Goal: Task Accomplishment & Management: Manage account settings

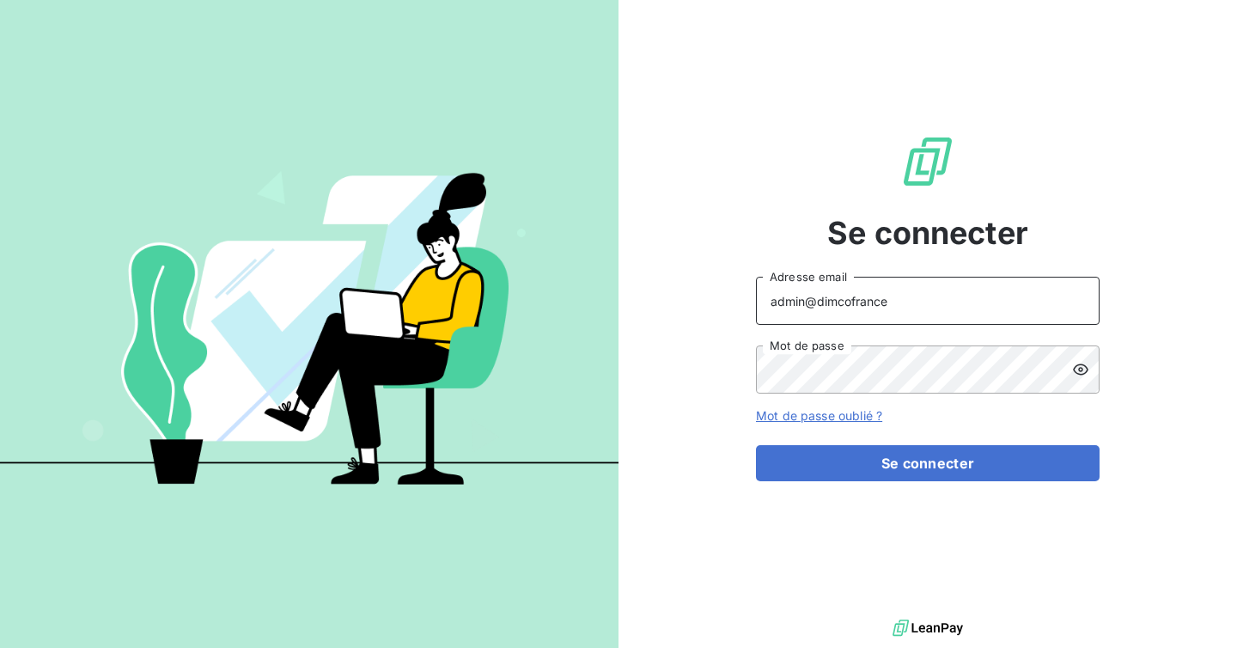
click at [912, 313] on input "admin@dimcofrance" at bounding box center [928, 301] width 344 height 48
click at [756, 445] on button "Se connecter" at bounding box center [928, 463] width 344 height 36
paste input "groupeodice"
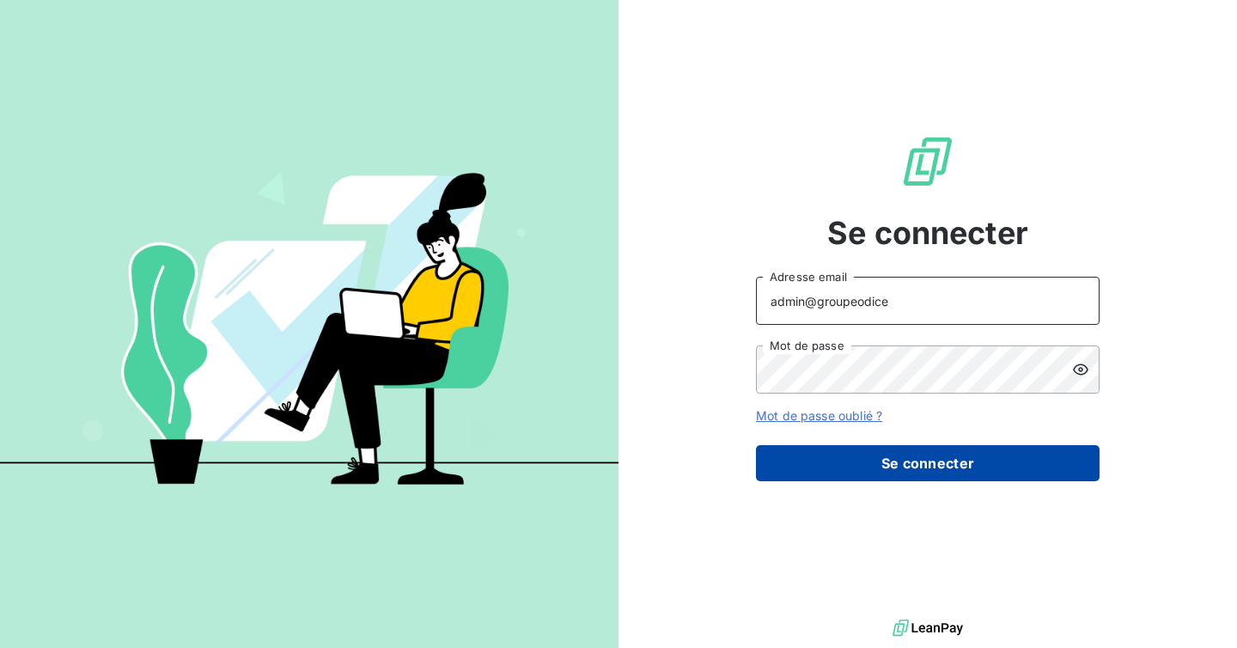
type input "admin@groupeodice"
click at [903, 456] on button "Se connecter" at bounding box center [928, 463] width 344 height 36
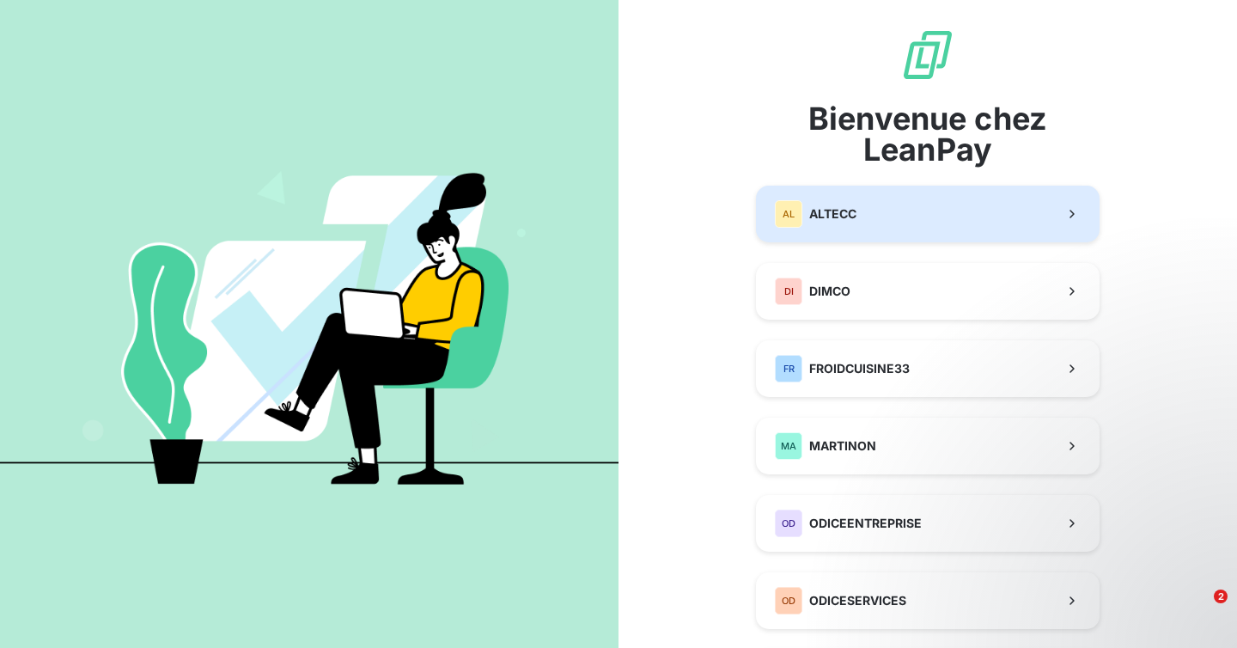
click at [874, 202] on button "AL ALTECC" at bounding box center [928, 214] width 344 height 57
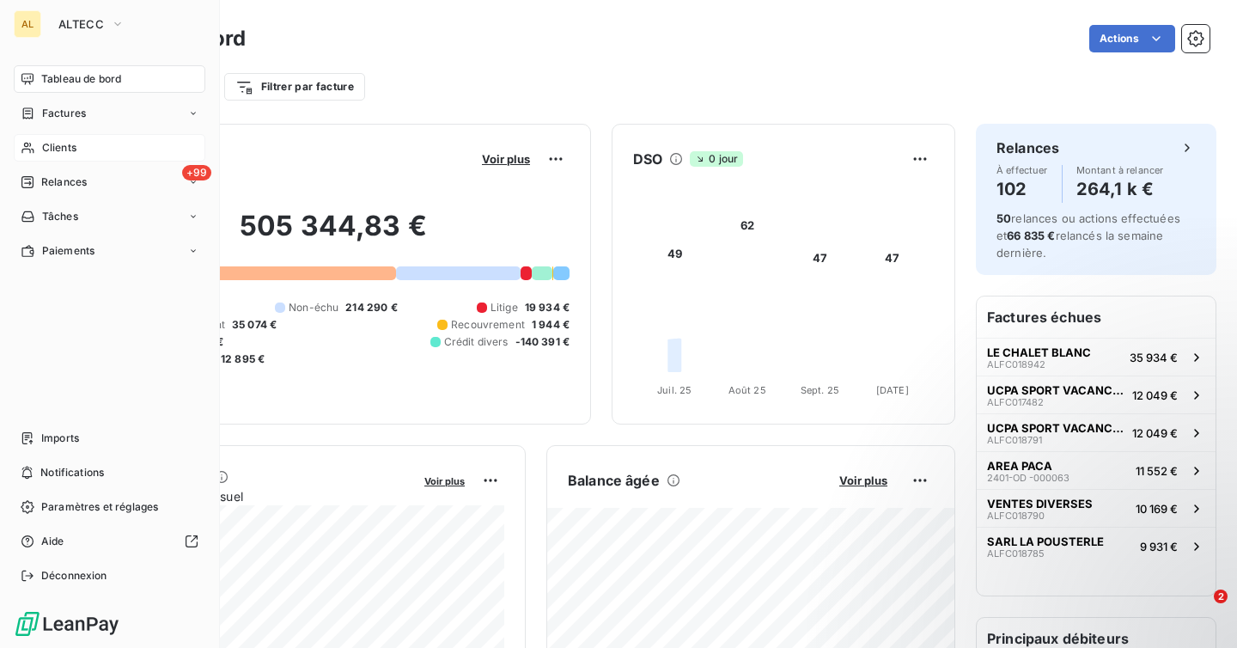
click at [65, 139] on div "Clients" at bounding box center [110, 147] width 192 height 27
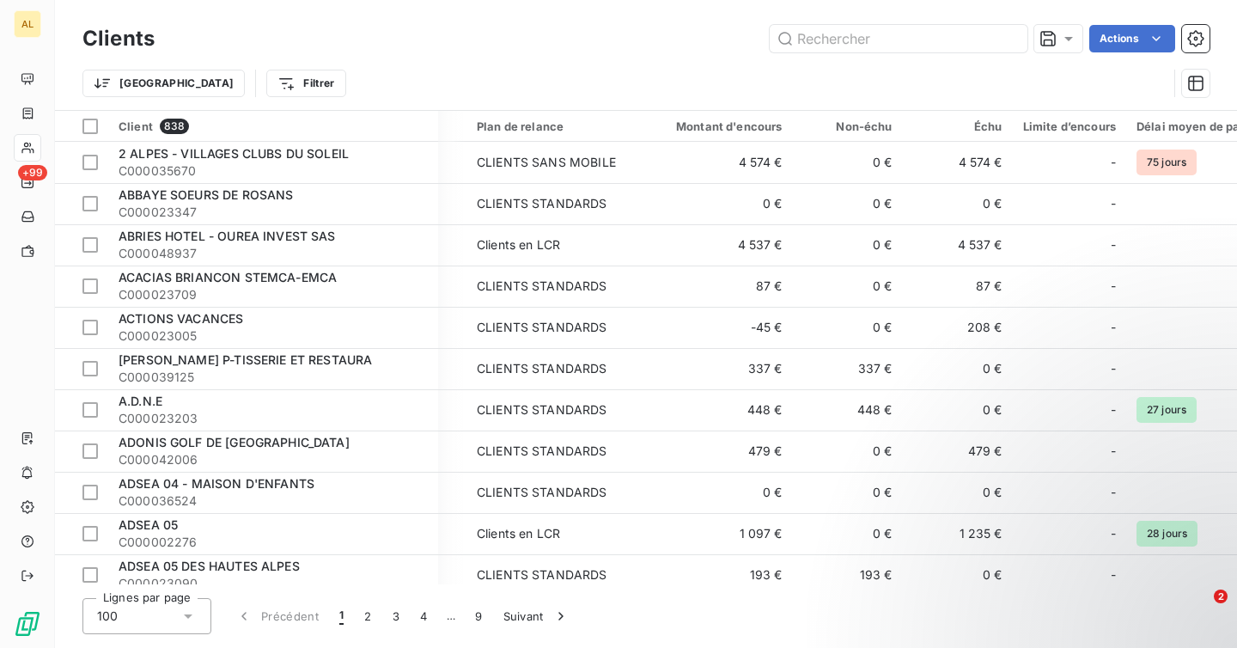
scroll to position [0, 354]
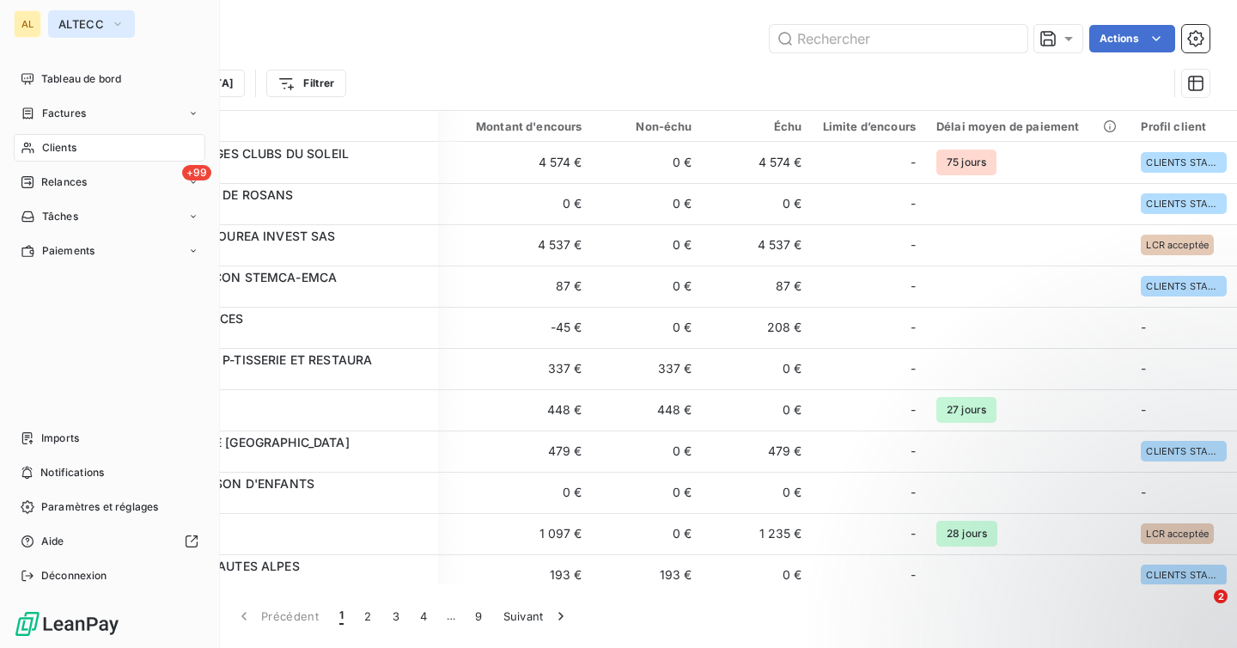
click at [65, 22] on span "ALTECC" at bounding box center [81, 24] width 46 height 14
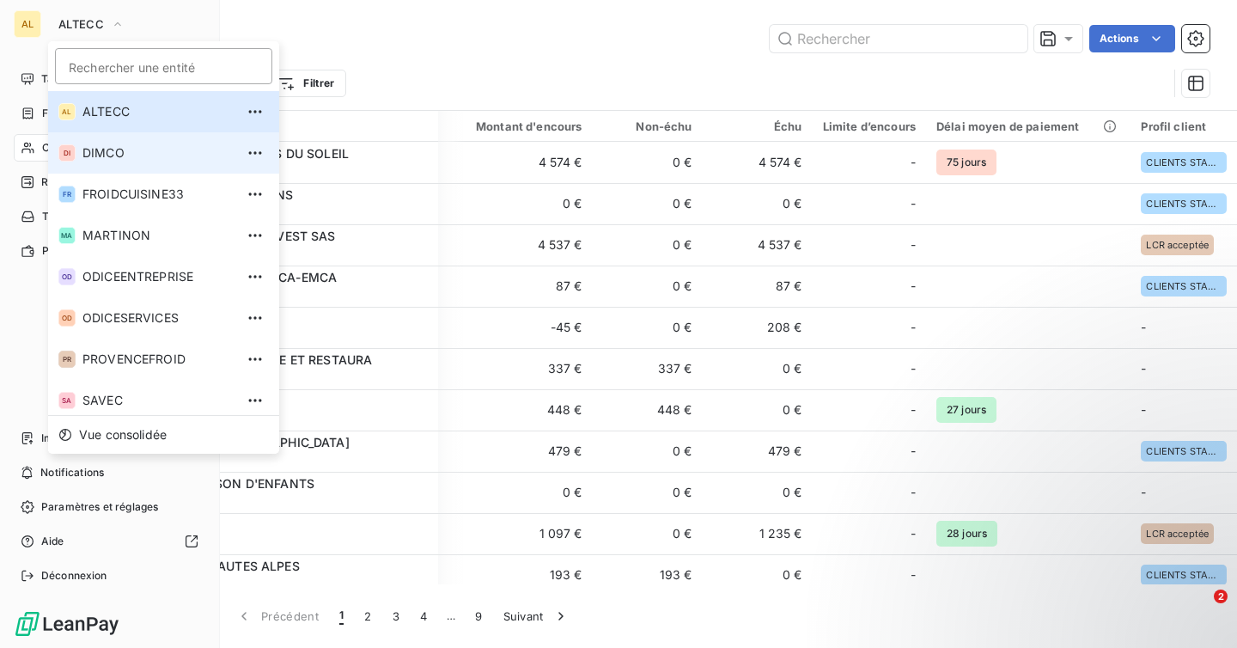
click at [103, 153] on span "DIMCO" at bounding box center [158, 152] width 152 height 17
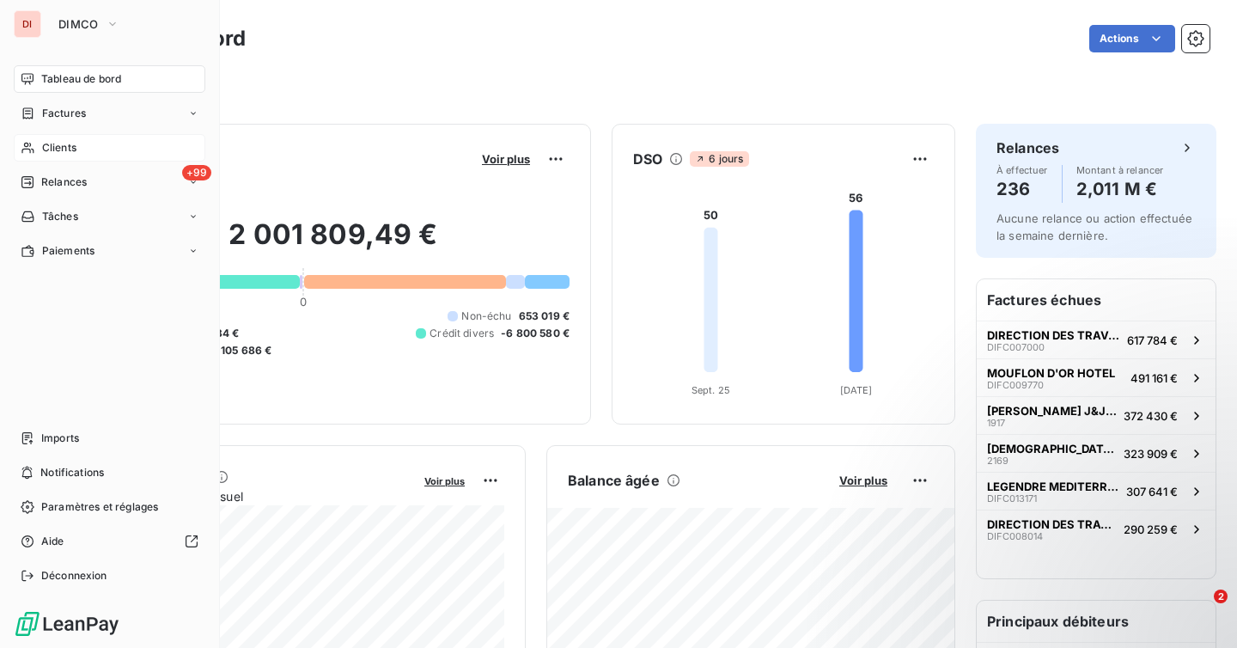
click at [69, 139] on div "Clients" at bounding box center [110, 147] width 192 height 27
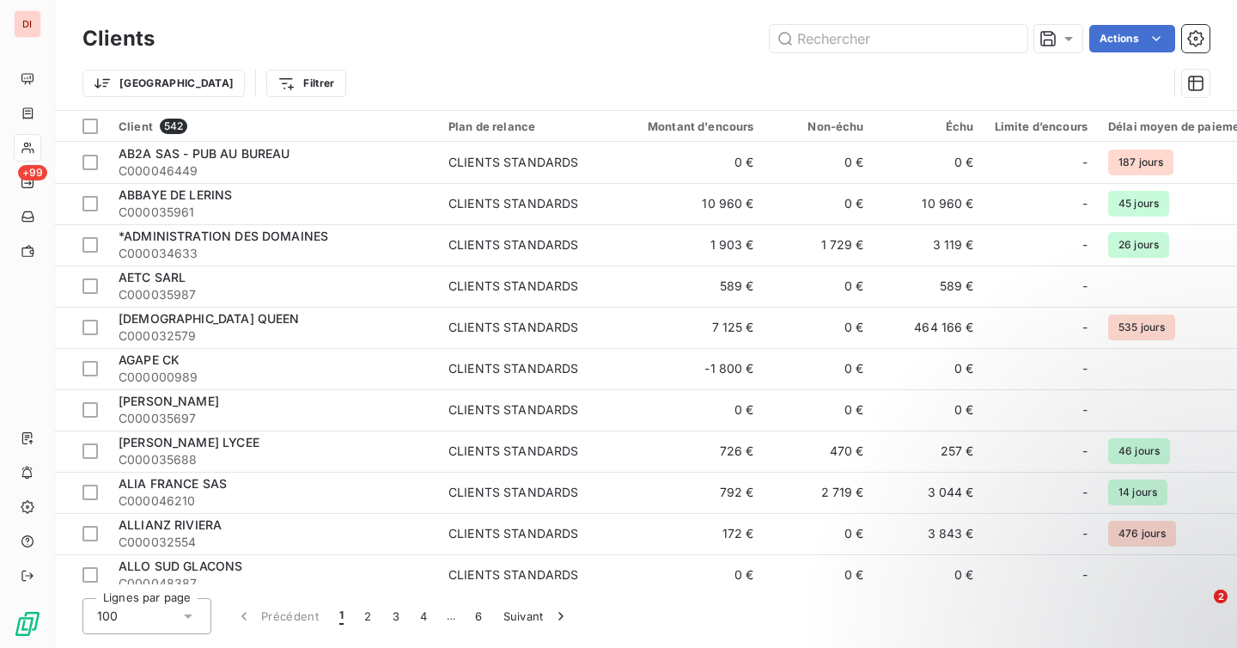
scroll to position [0, 186]
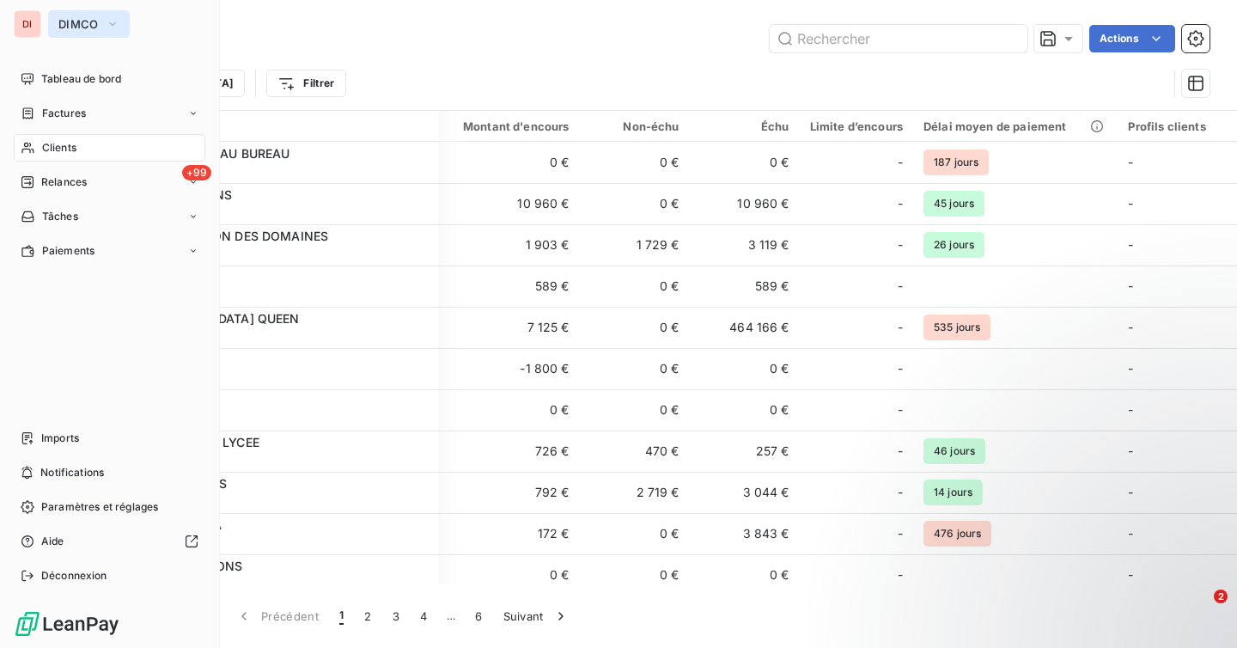
click at [70, 27] on span "DIMCO" at bounding box center [78, 24] width 40 height 14
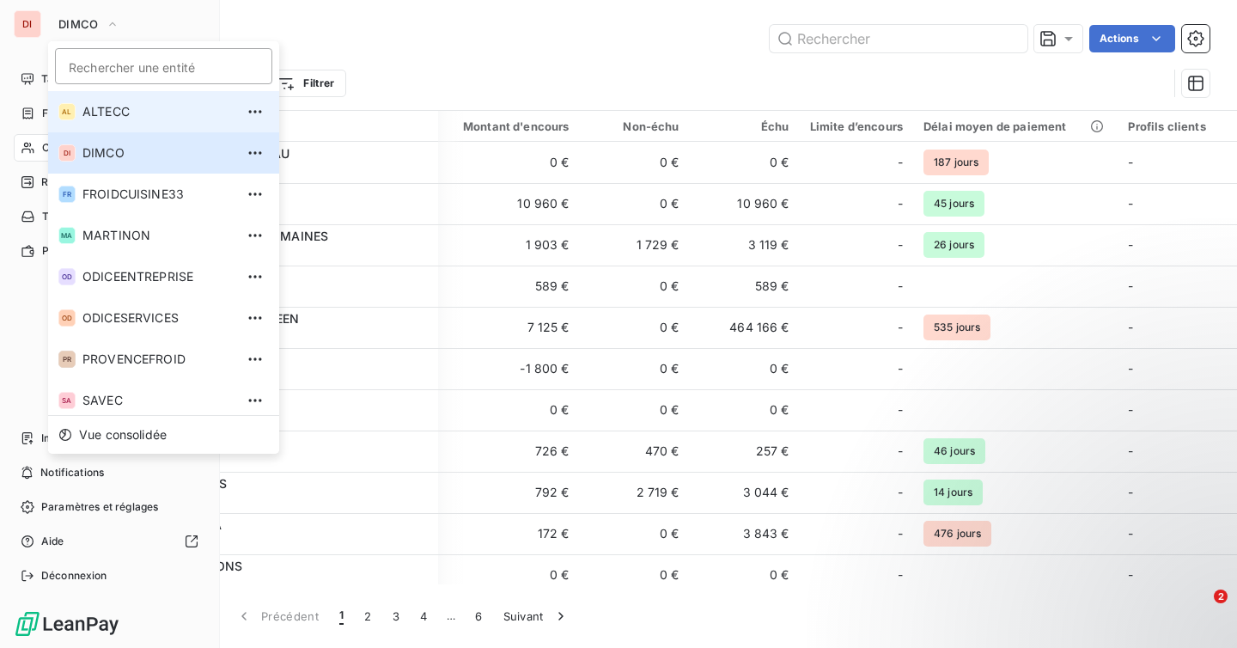
click at [143, 113] on span "ALTECC" at bounding box center [158, 111] width 152 height 17
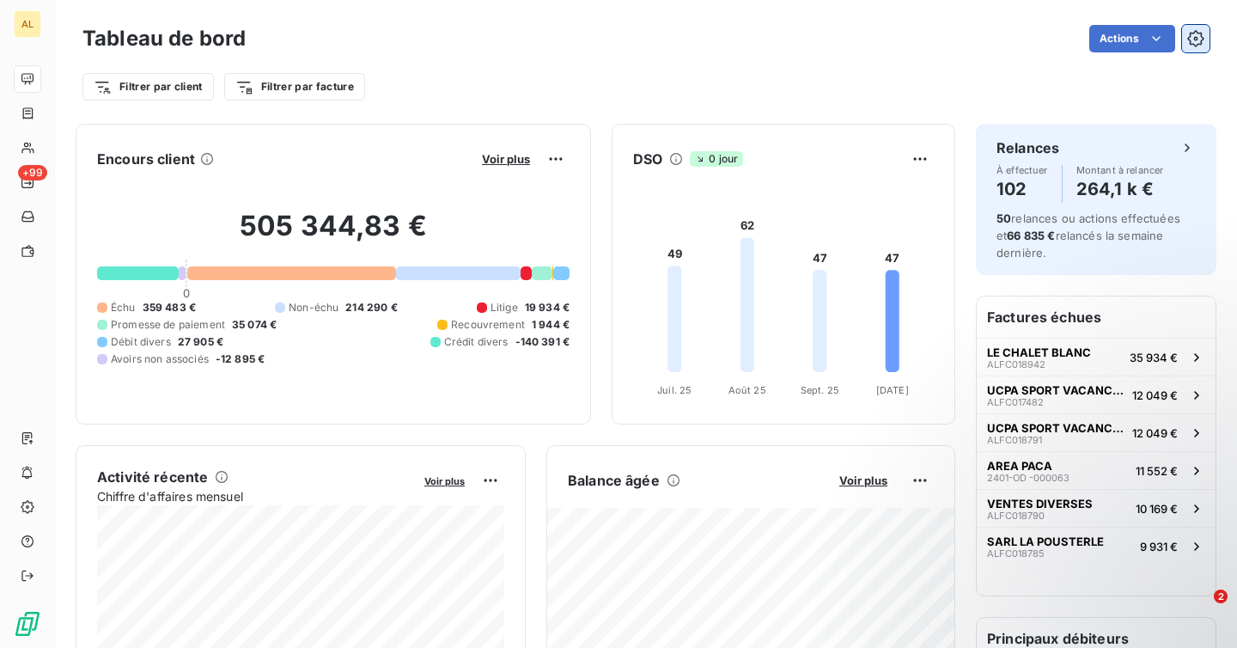
click at [1194, 34] on icon "button" at bounding box center [1196, 38] width 17 height 17
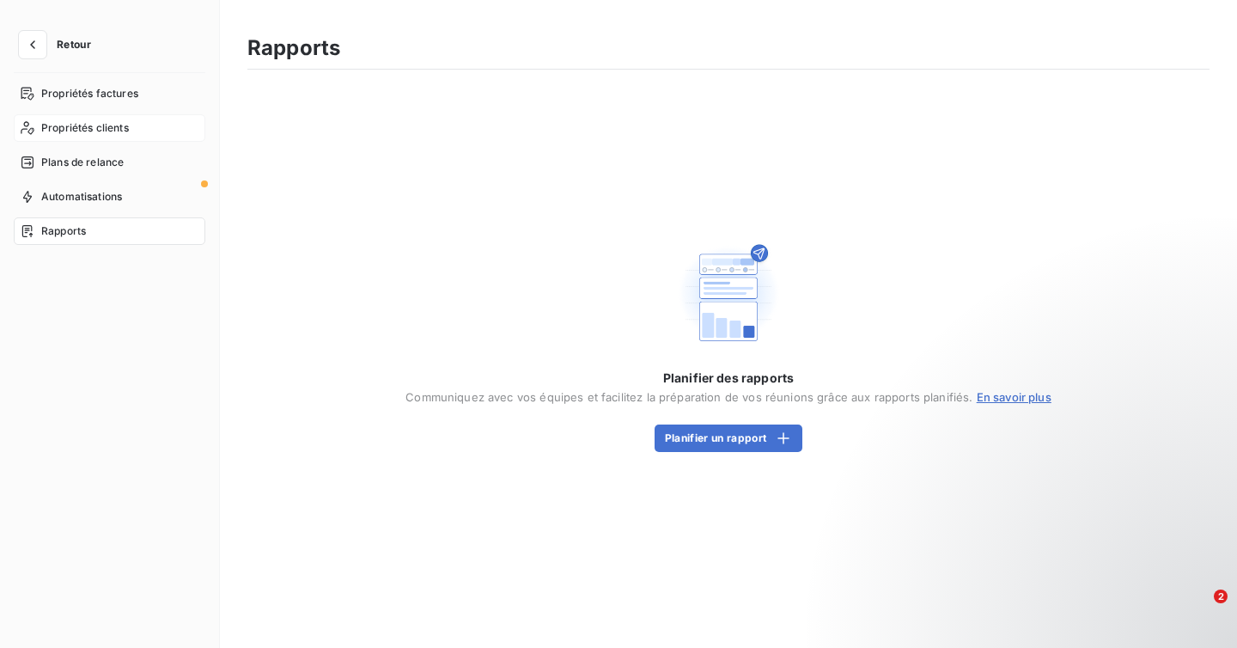
click at [95, 125] on span "Propriétés clients" at bounding box center [85, 127] width 88 height 15
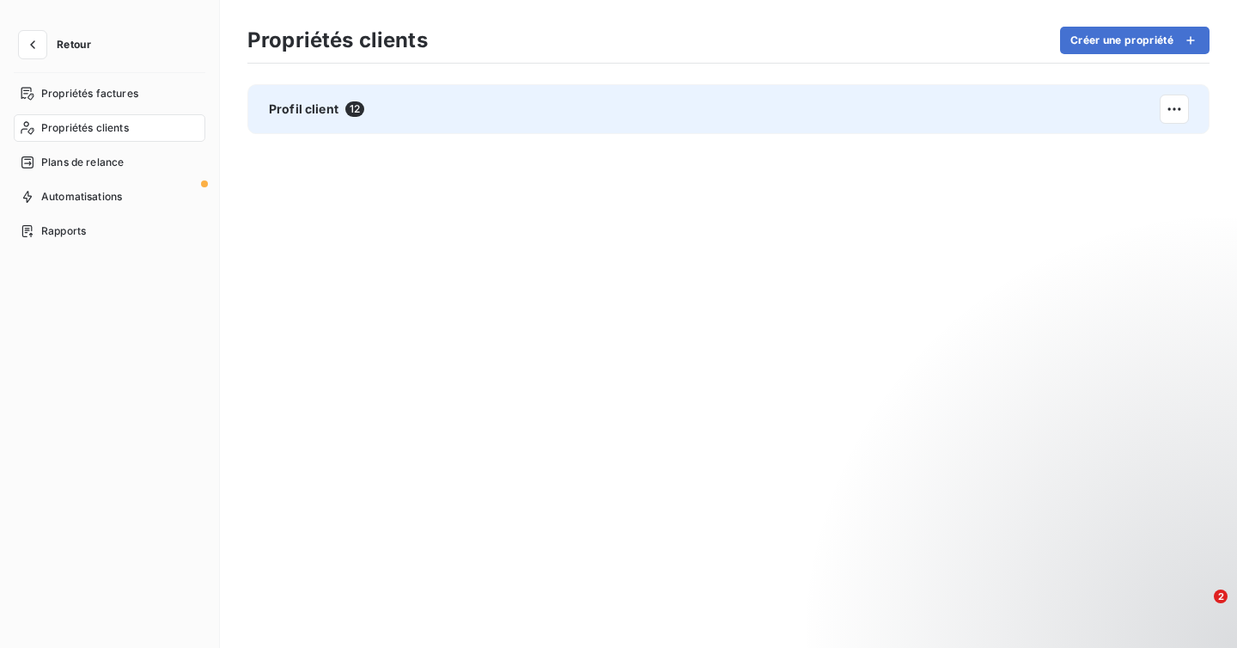
click at [1191, 119] on div "Profil client 12" at bounding box center [728, 109] width 962 height 50
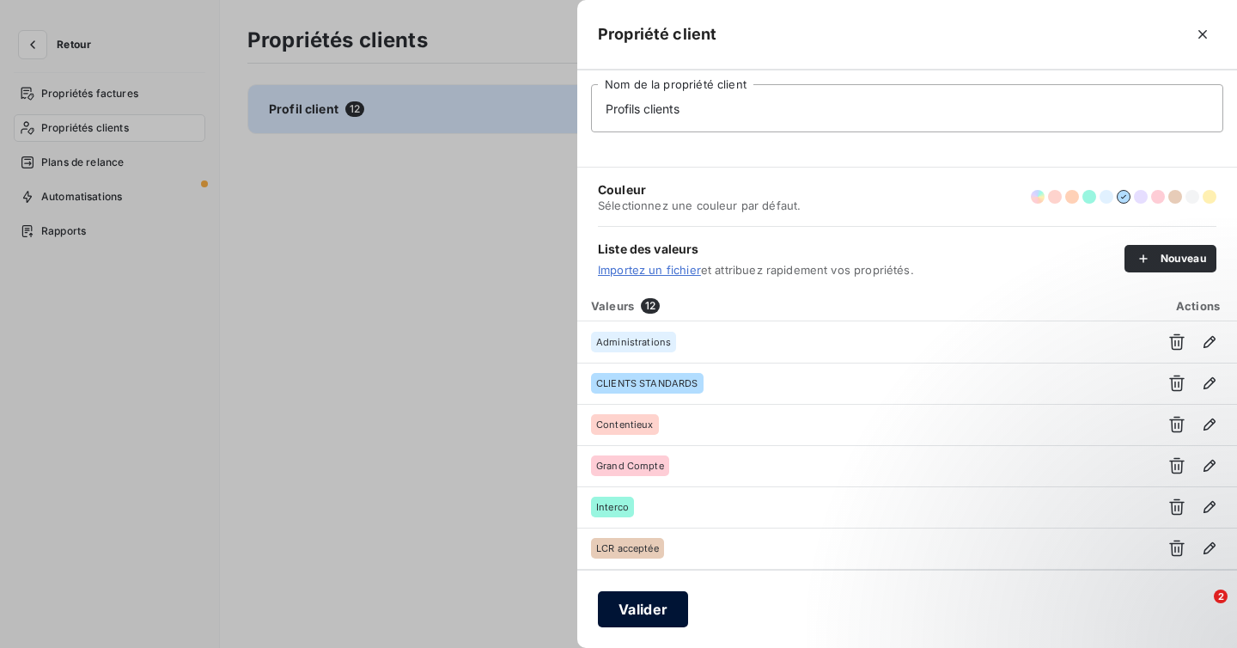
type input "Profils clients"
click at [658, 614] on button "Valider" at bounding box center [643, 609] width 90 height 36
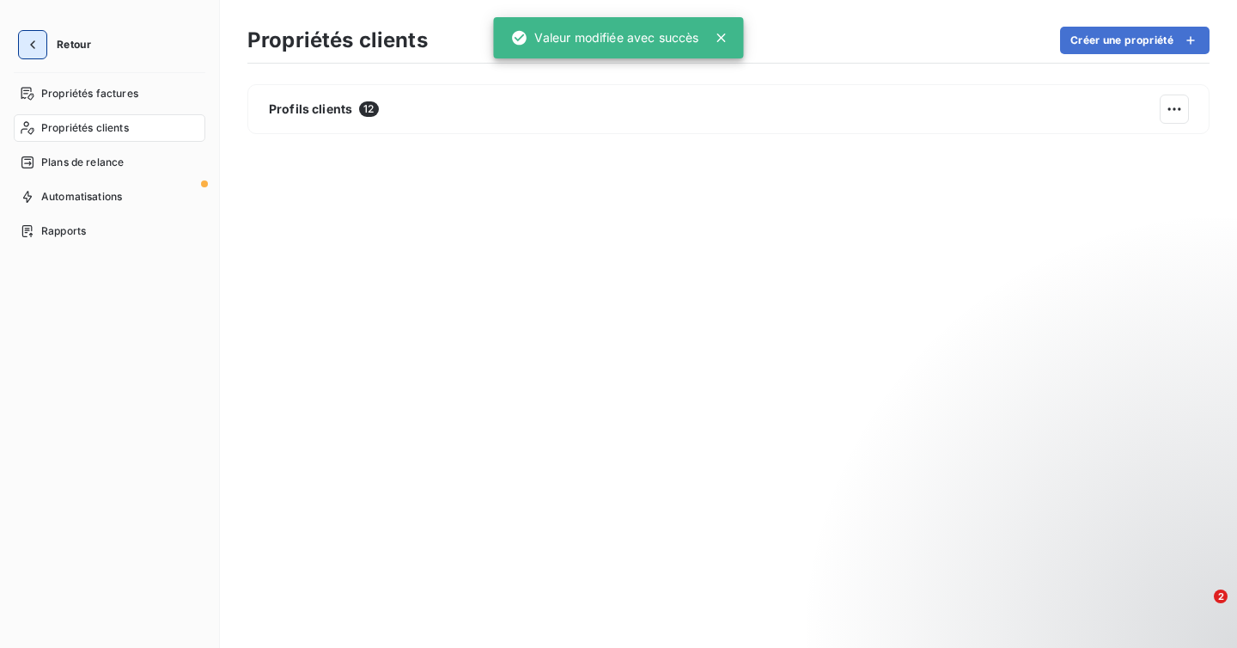
click at [32, 35] on button "button" at bounding box center [32, 44] width 27 height 27
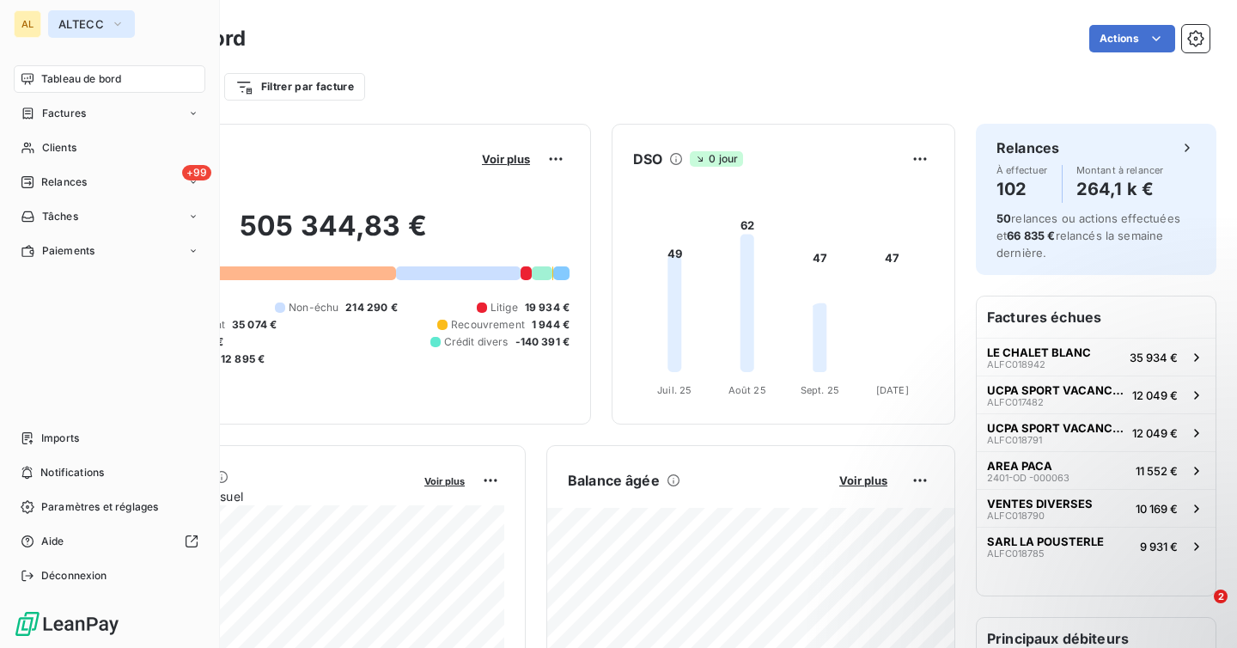
click at [79, 28] on span "ALTECC" at bounding box center [81, 24] width 46 height 14
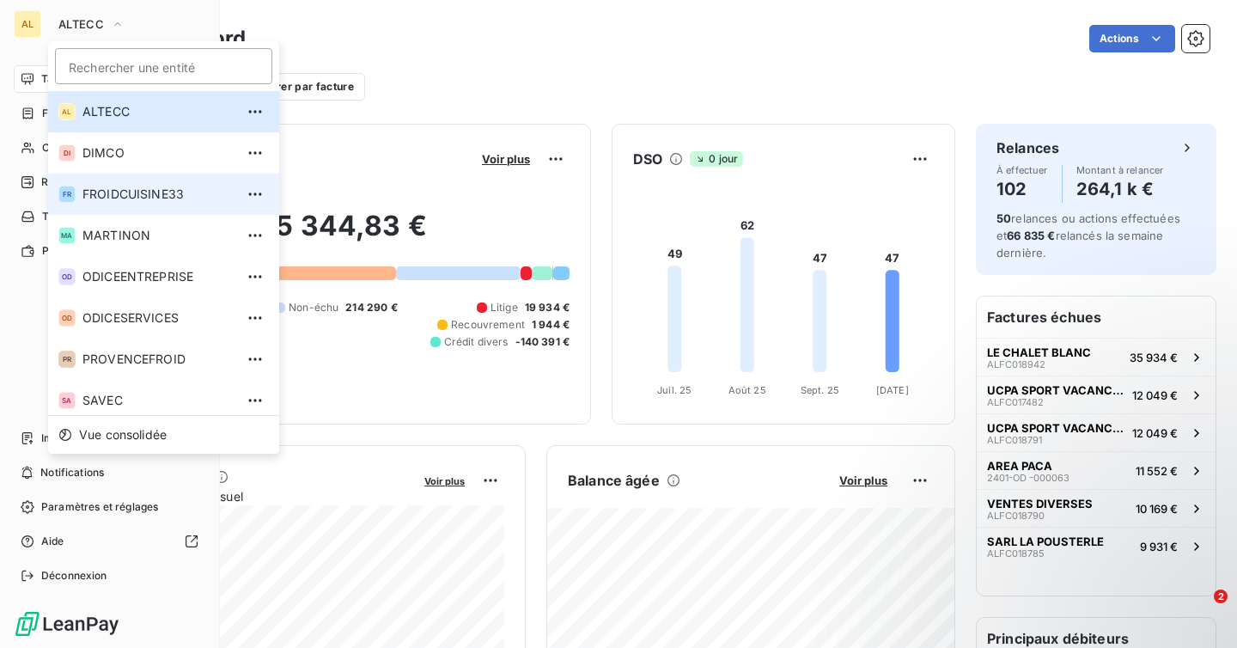
click at [136, 190] on span "FROIDCUISINE33" at bounding box center [158, 194] width 152 height 17
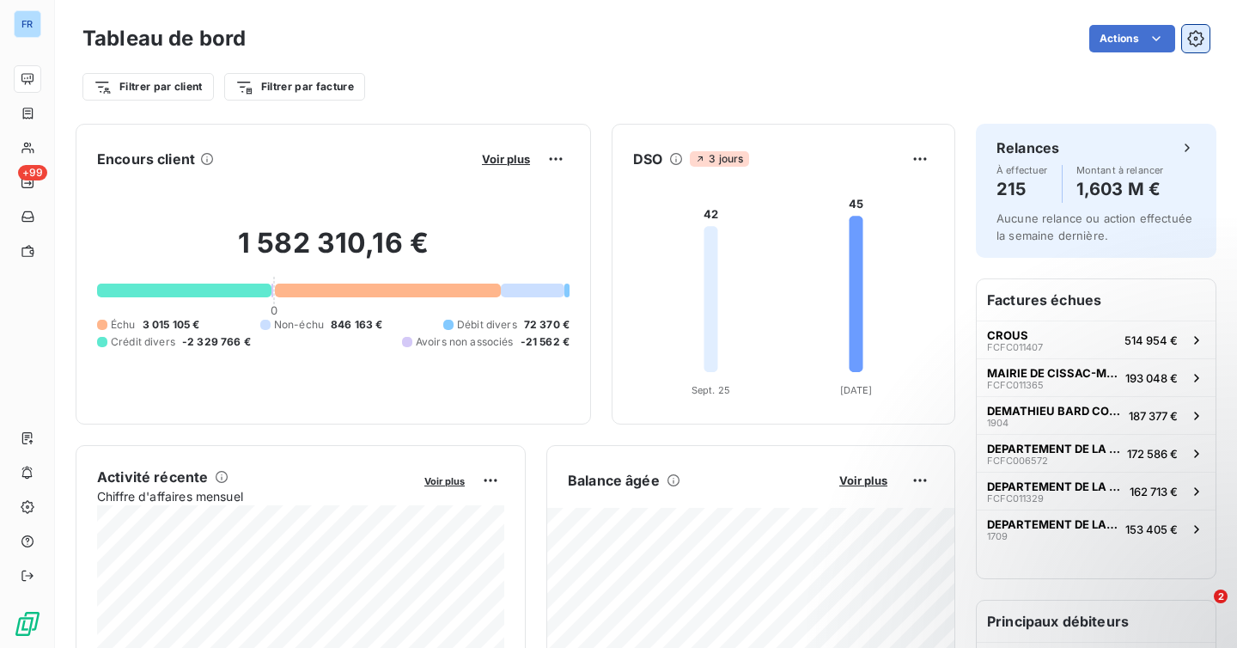
click at [1189, 41] on icon "button" at bounding box center [1196, 38] width 17 height 17
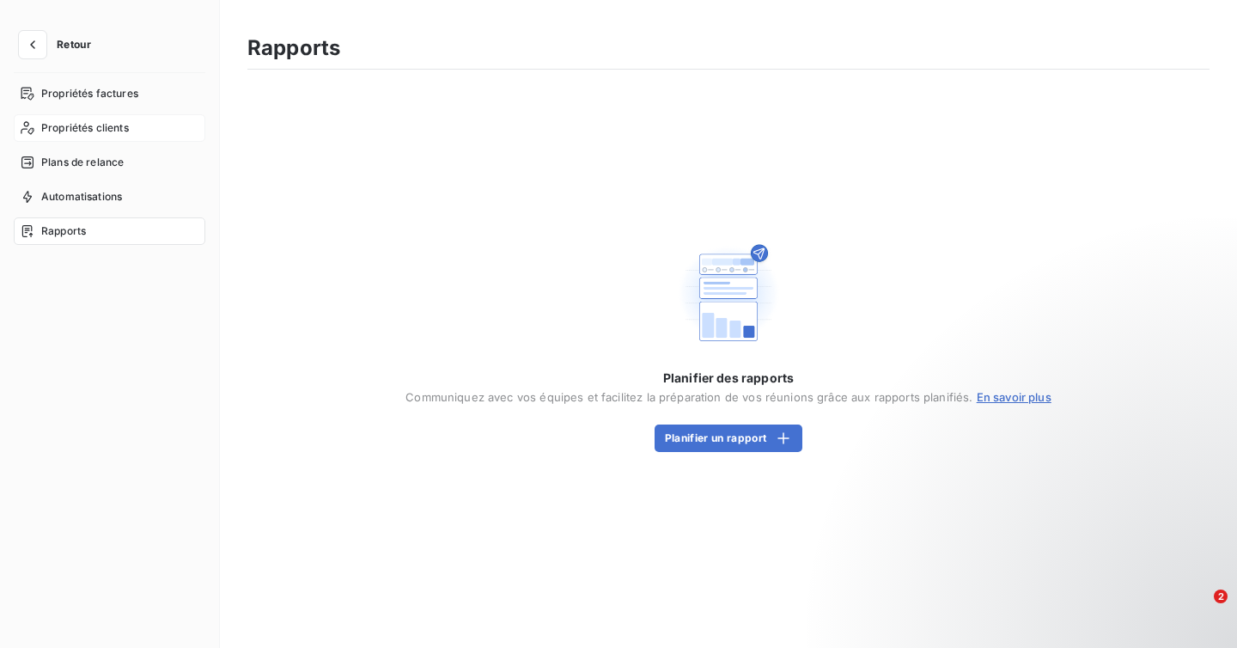
click at [105, 130] on span "Propriétés clients" at bounding box center [85, 127] width 88 height 15
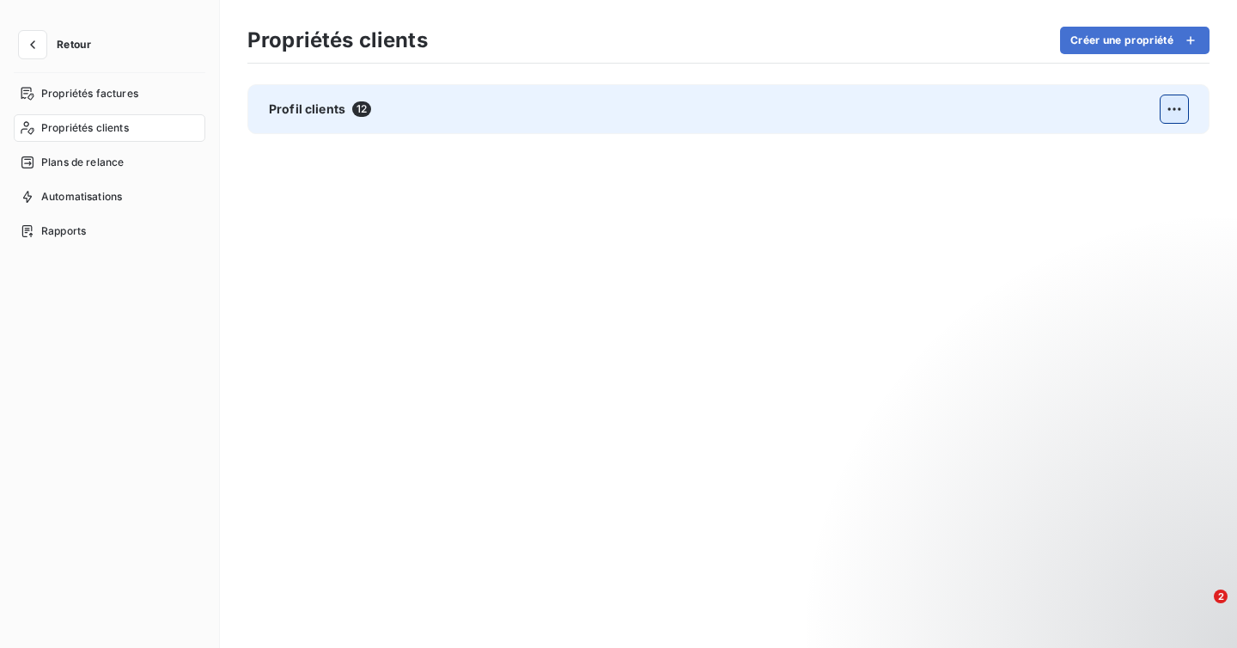
click at [1175, 111] on html "Retour Propriétés factures Propriétés clients Plans de relance Automatisations …" at bounding box center [618, 324] width 1237 height 648
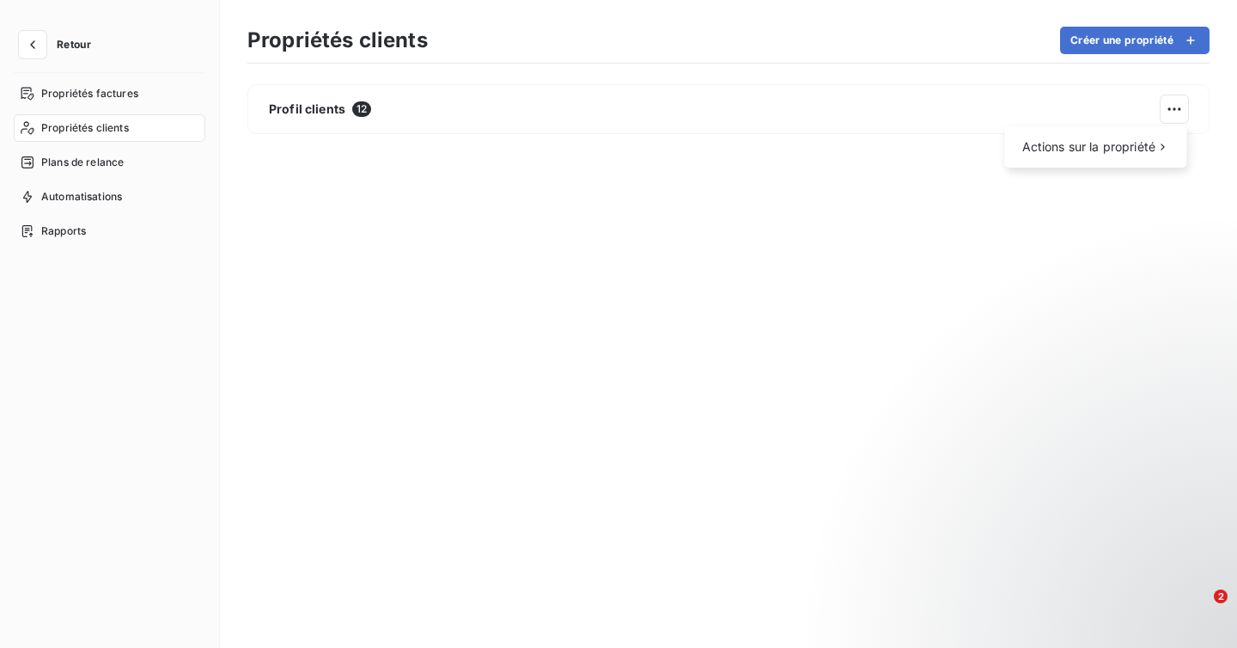
click at [1007, 118] on html "Retour Propriétés factures Propriétés clients Plans de relance Automatisations …" at bounding box center [618, 324] width 1237 height 648
click at [26, 44] on icon "button" at bounding box center [32, 44] width 17 height 17
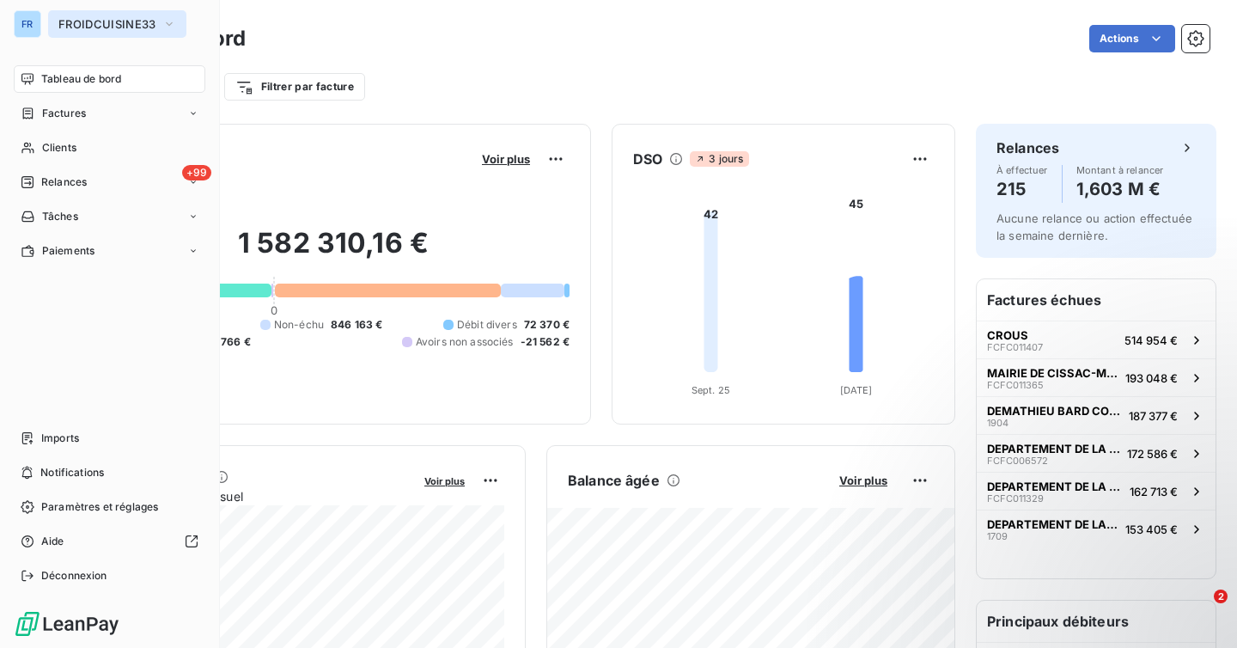
click at [119, 27] on span "FROIDCUISINE33" at bounding box center [106, 24] width 97 height 14
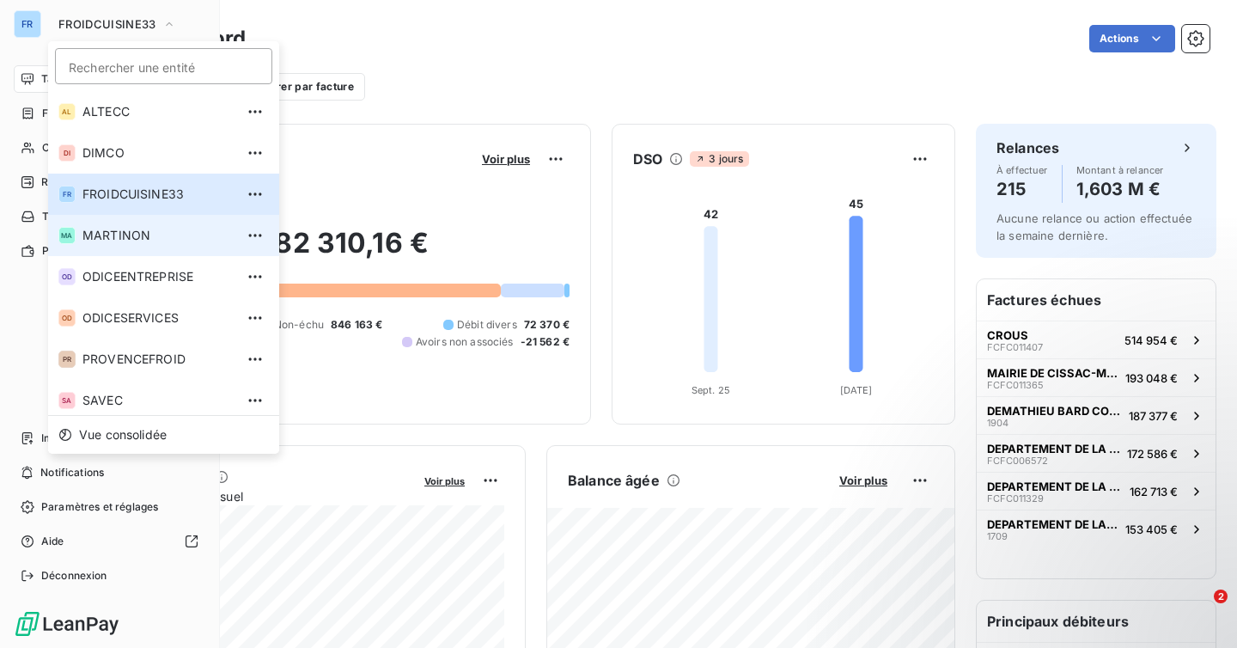
click at [138, 235] on span "MARTINON" at bounding box center [158, 235] width 152 height 17
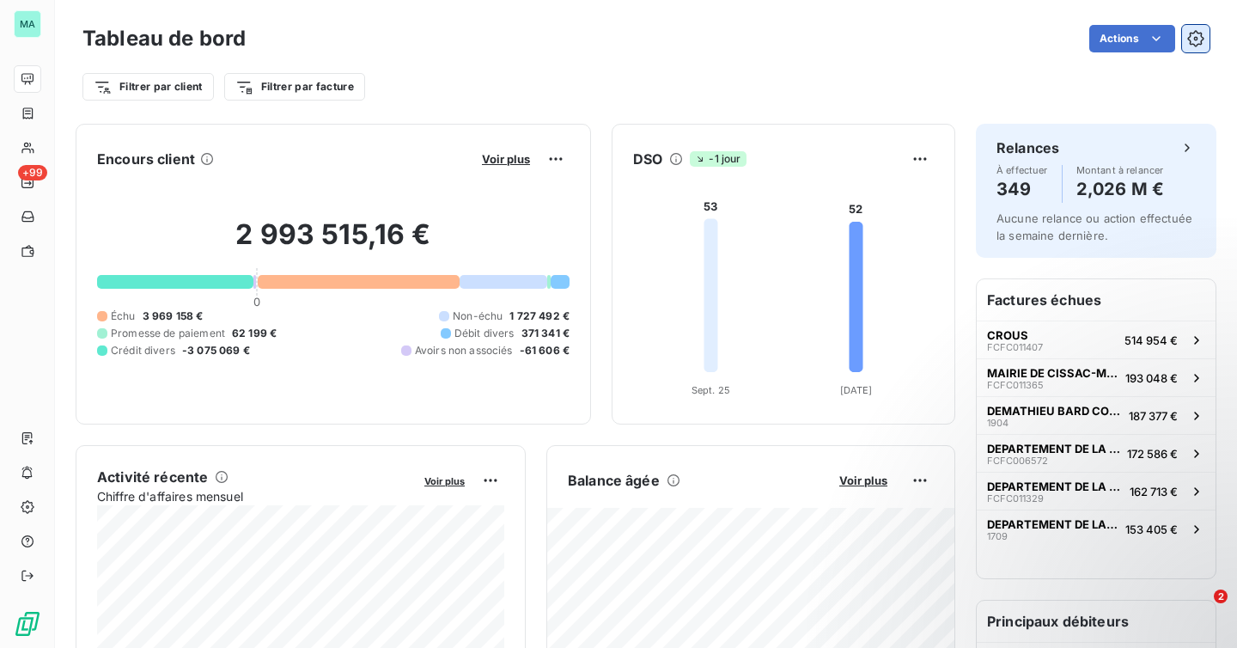
click at [1194, 41] on icon "button" at bounding box center [1196, 38] width 17 height 17
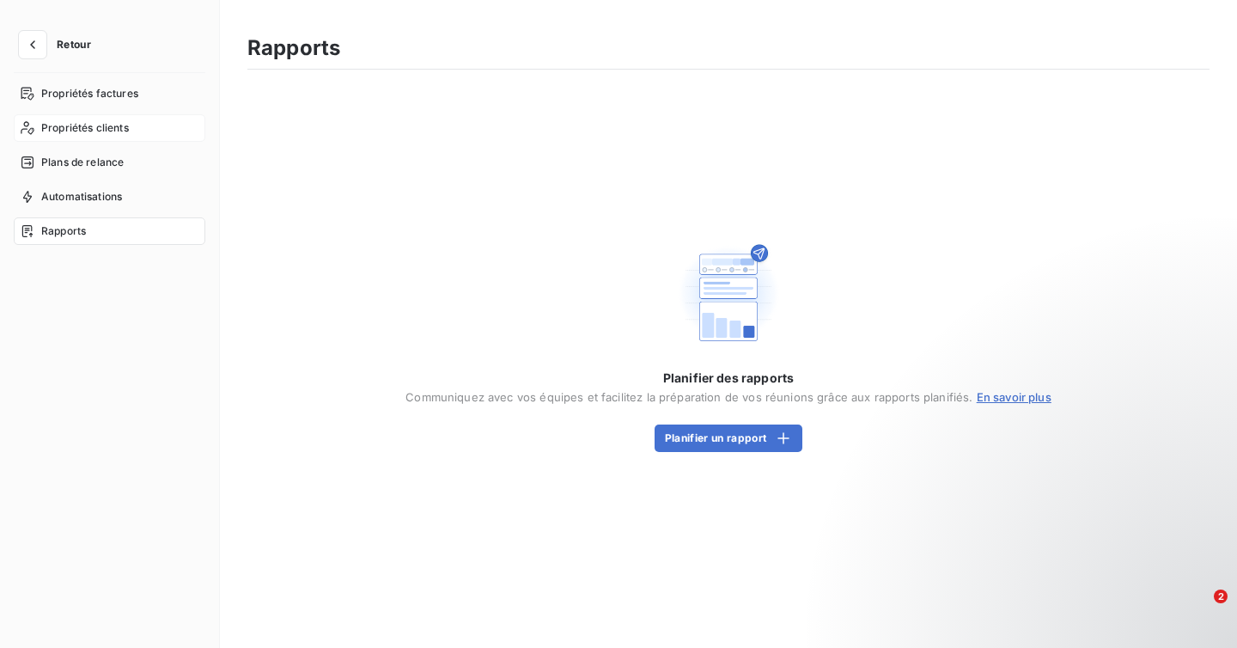
click at [95, 131] on span "Propriétés clients" at bounding box center [85, 127] width 88 height 15
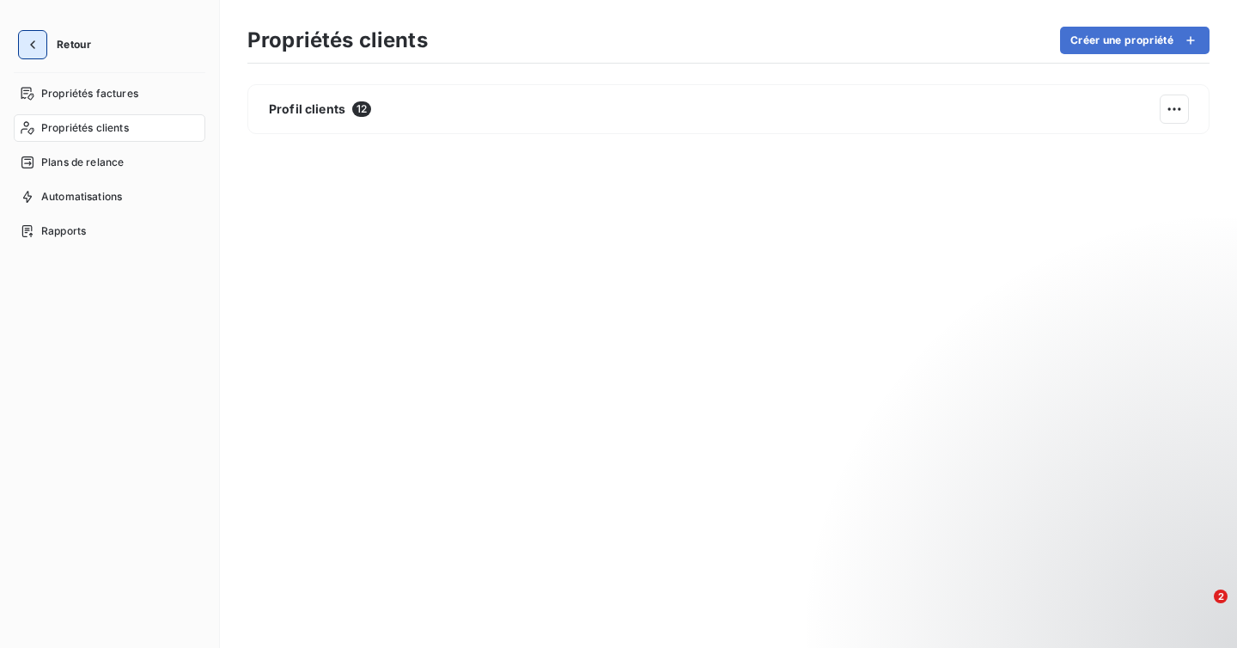
click at [26, 41] on icon "button" at bounding box center [32, 44] width 17 height 17
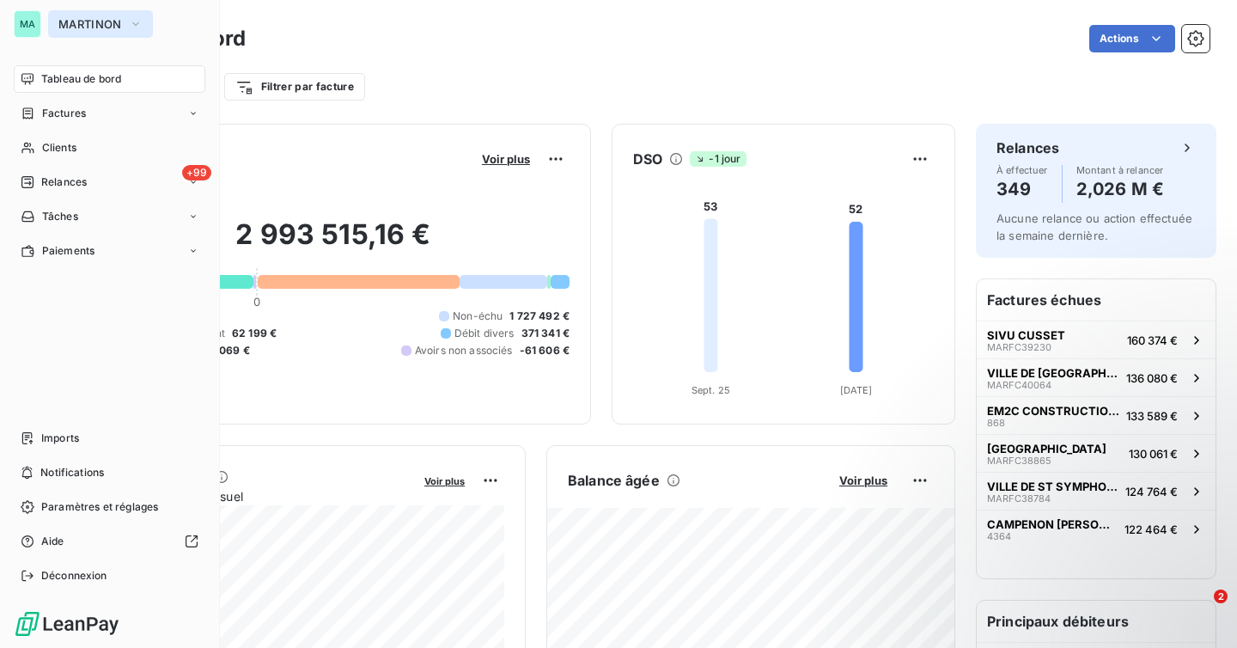
click at [130, 25] on icon "button" at bounding box center [136, 23] width 14 height 17
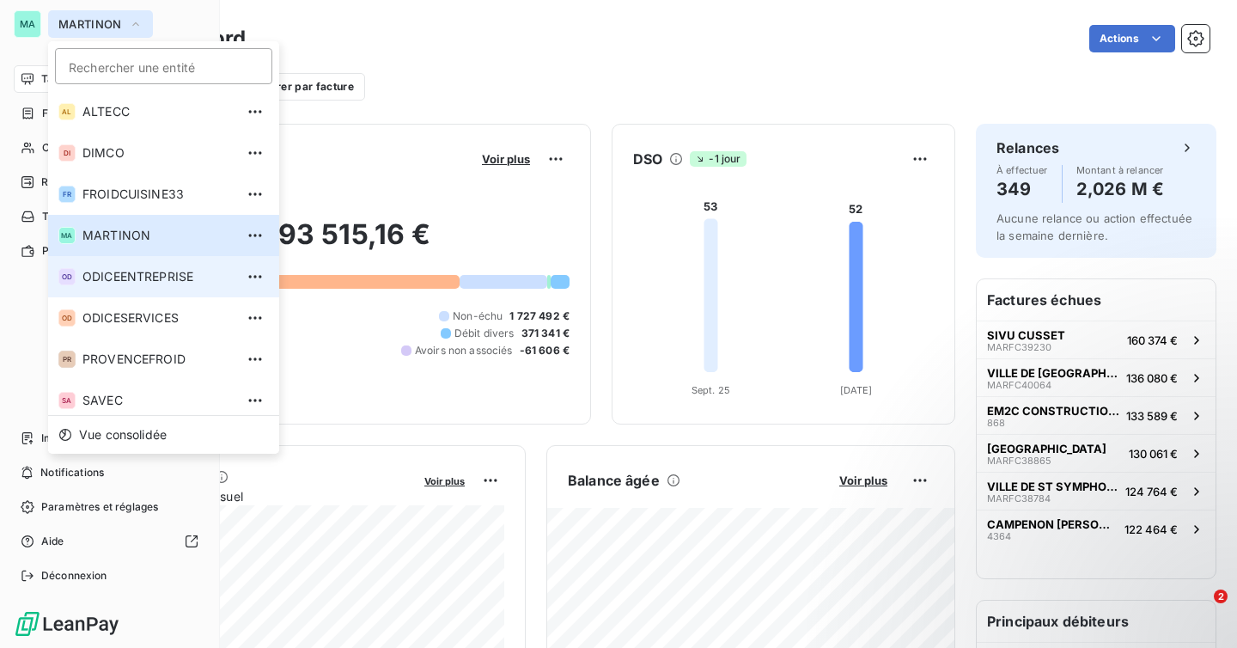
click at [161, 282] on span "ODICEENTREPRISE" at bounding box center [158, 276] width 152 height 17
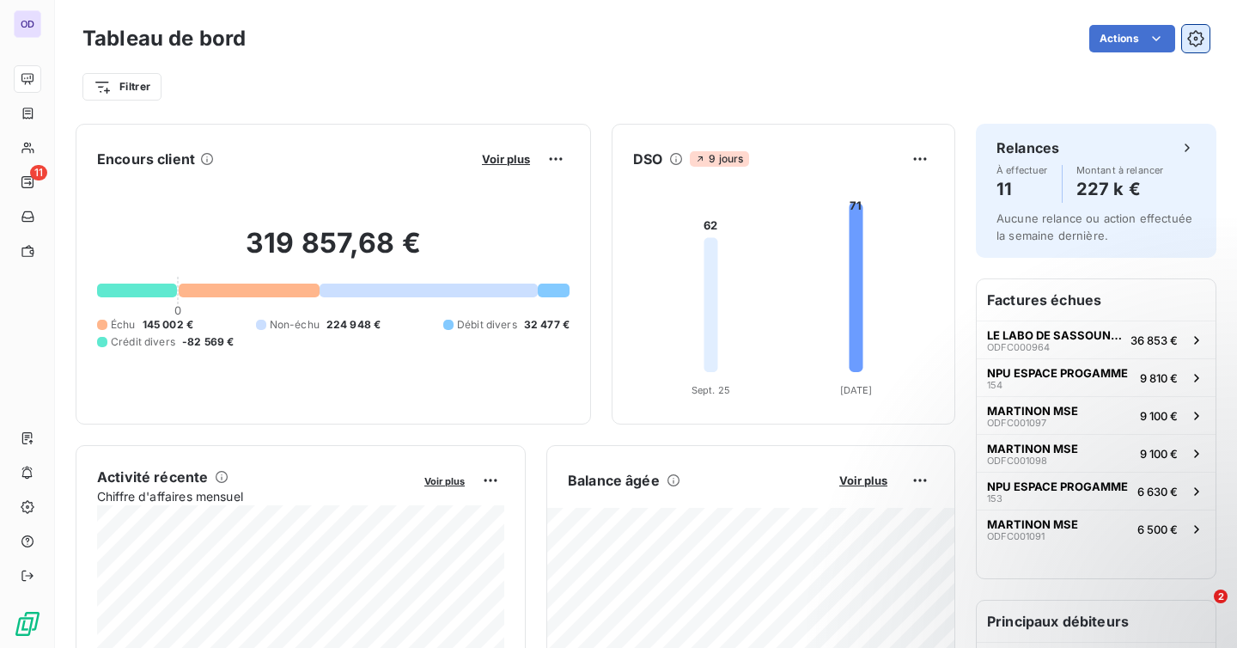
click at [1187, 42] on button "button" at bounding box center [1195, 38] width 27 height 27
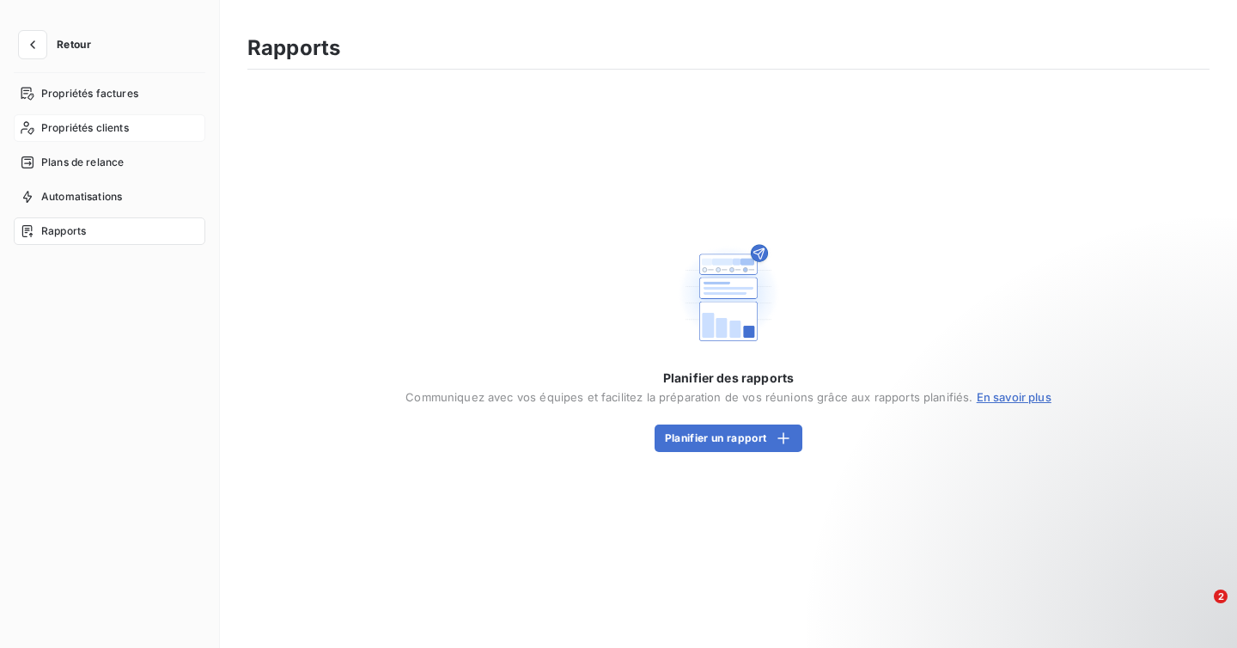
click at [76, 135] on span "Propriétés clients" at bounding box center [85, 127] width 88 height 15
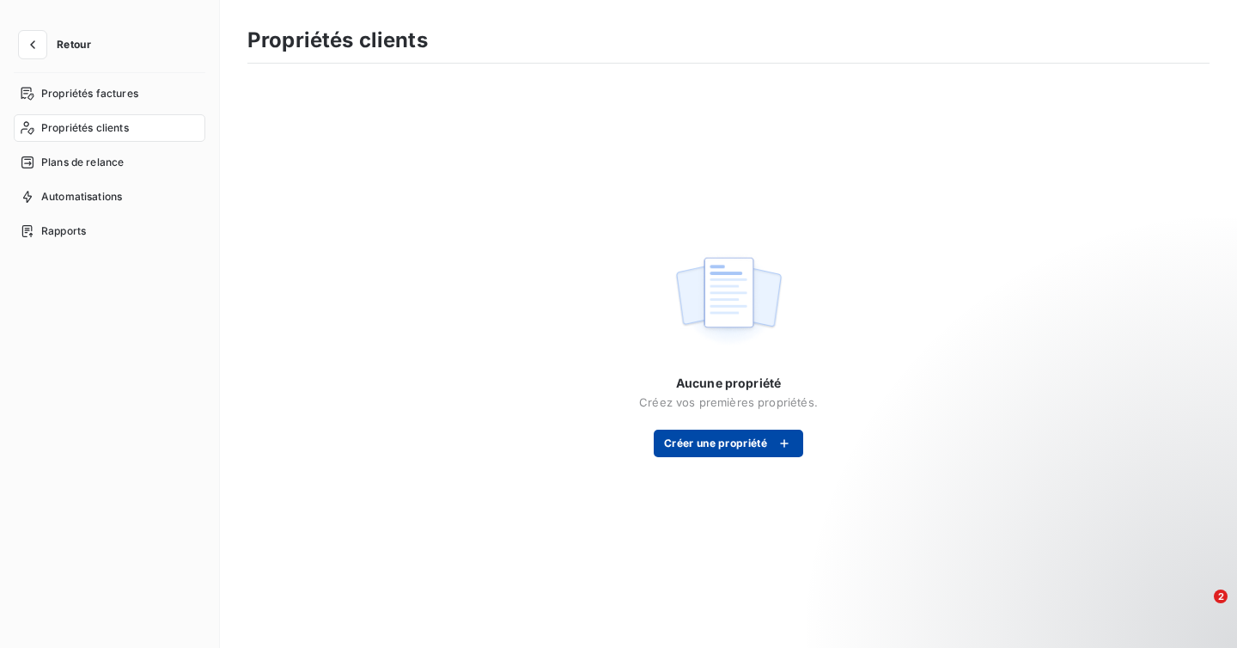
click at [756, 439] on button "Créer une propriété" at bounding box center [729, 443] width 150 height 27
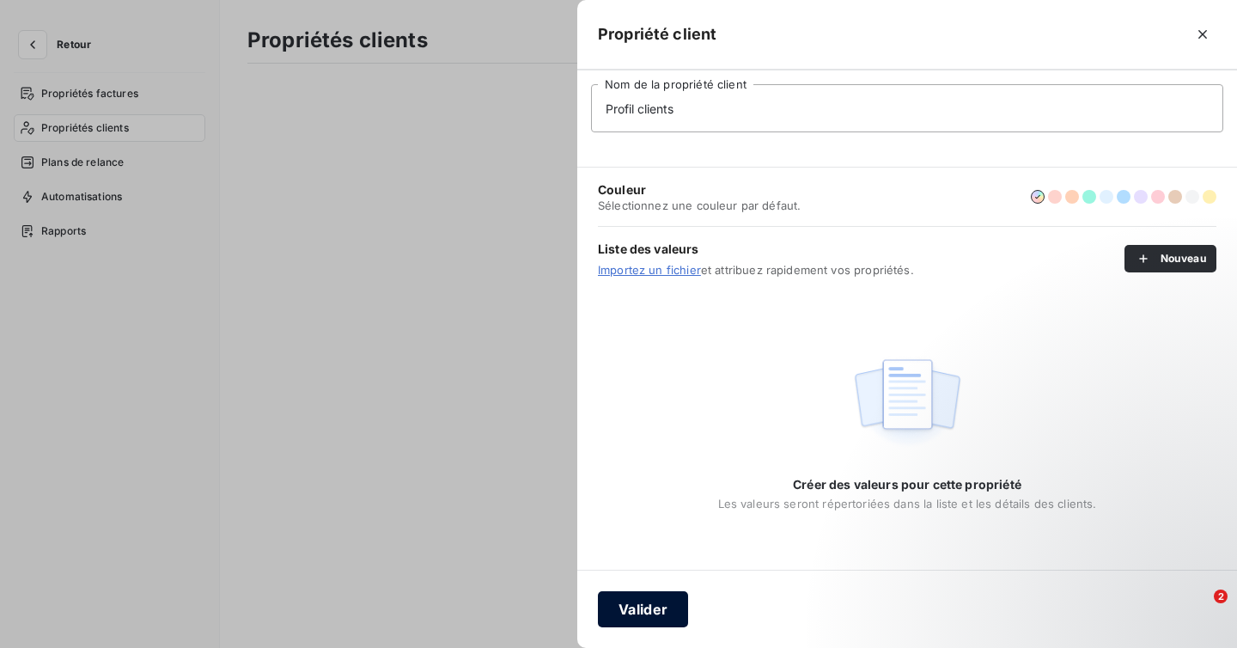
type input "Profil clients"
click at [647, 601] on button "Valider" at bounding box center [643, 609] width 90 height 36
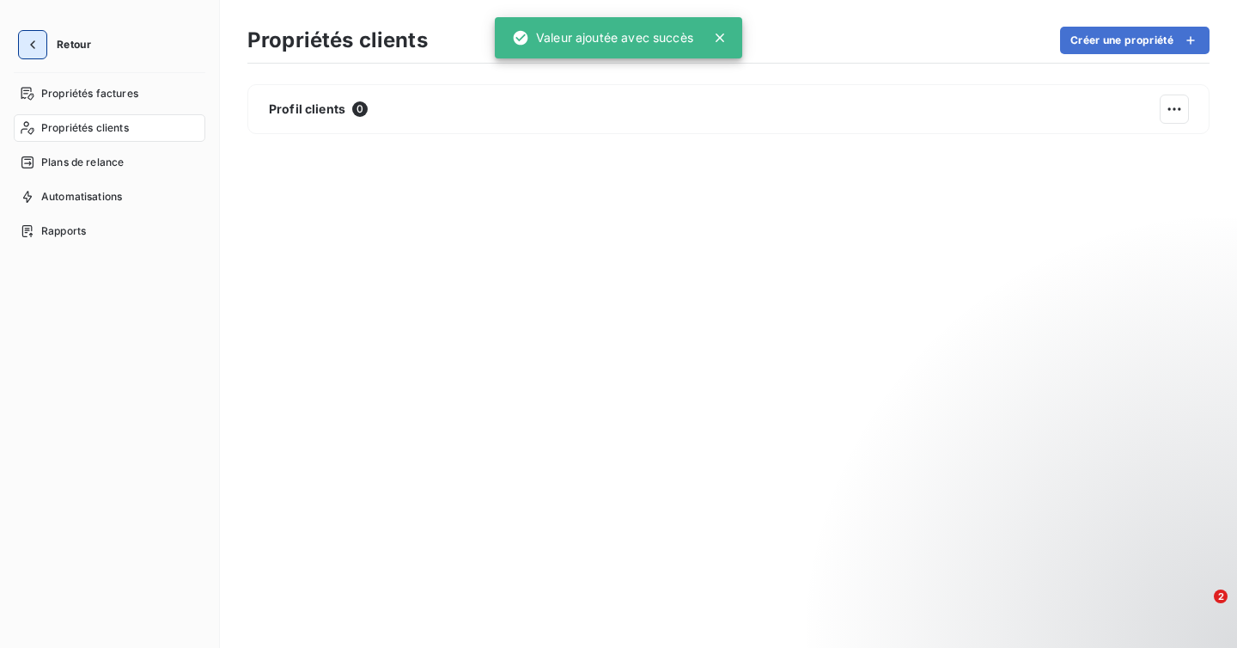
click at [20, 44] on button "button" at bounding box center [32, 44] width 27 height 27
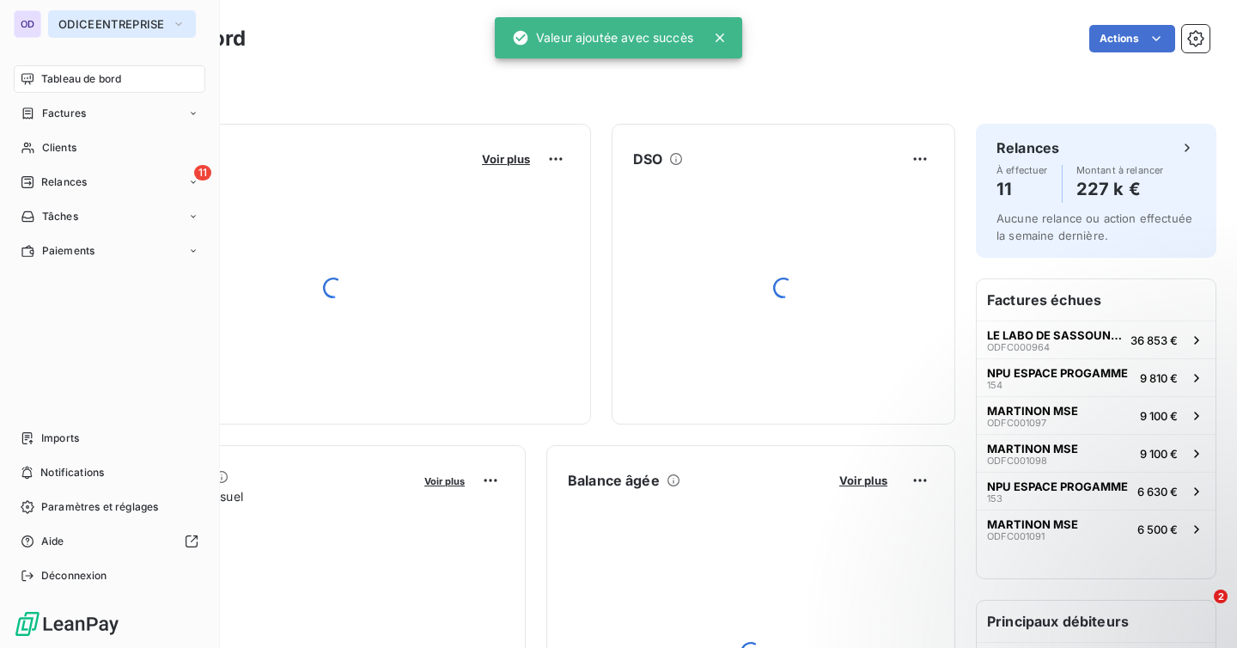
click at [140, 19] on span "ODICEENTREPRISE" at bounding box center [111, 24] width 107 height 14
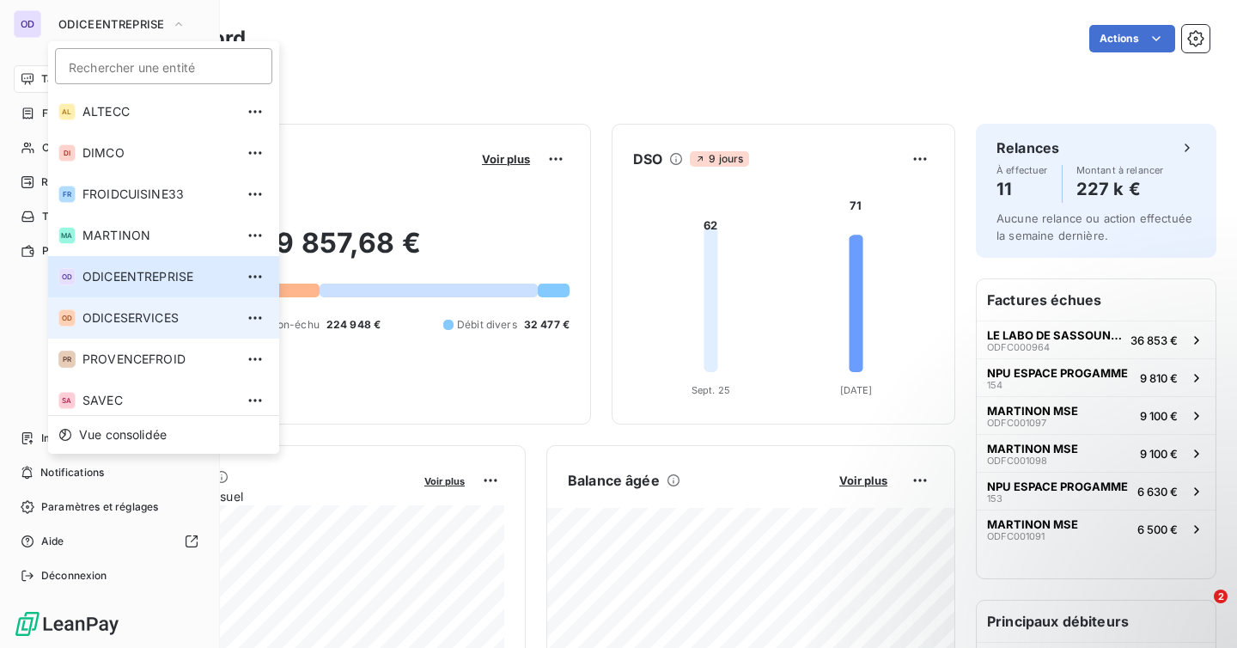
click at [148, 321] on span "ODICESERVICES" at bounding box center [158, 317] width 152 height 17
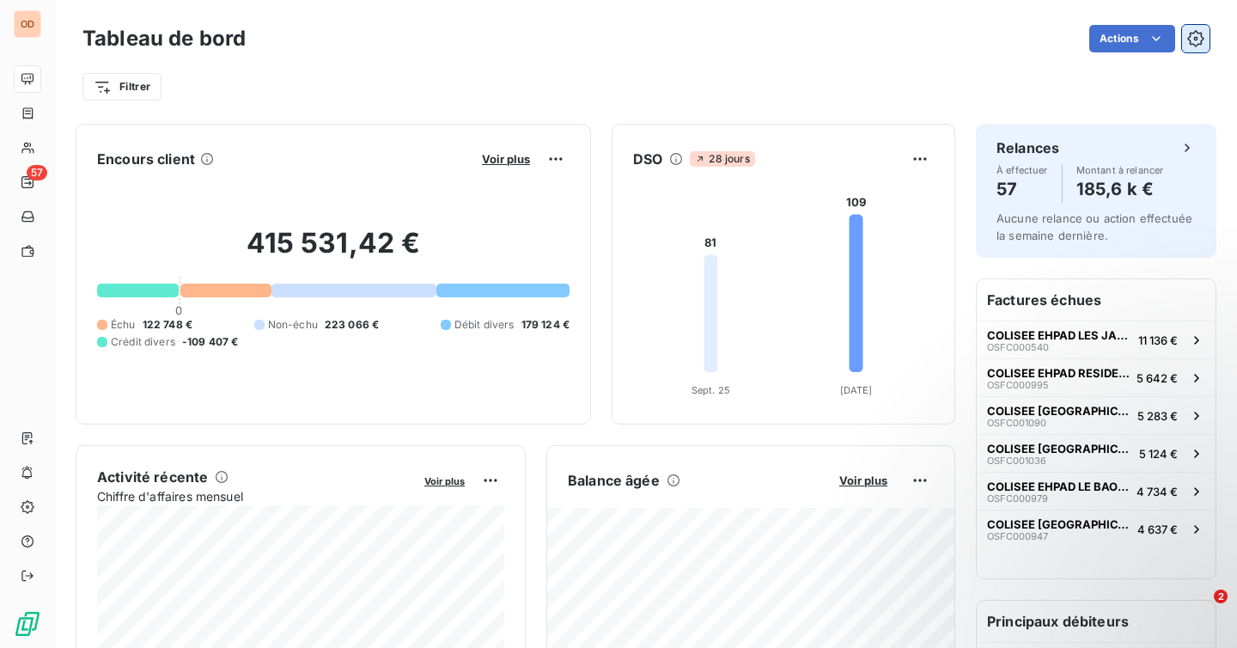
click at [1203, 35] on icon "button" at bounding box center [1196, 38] width 17 height 17
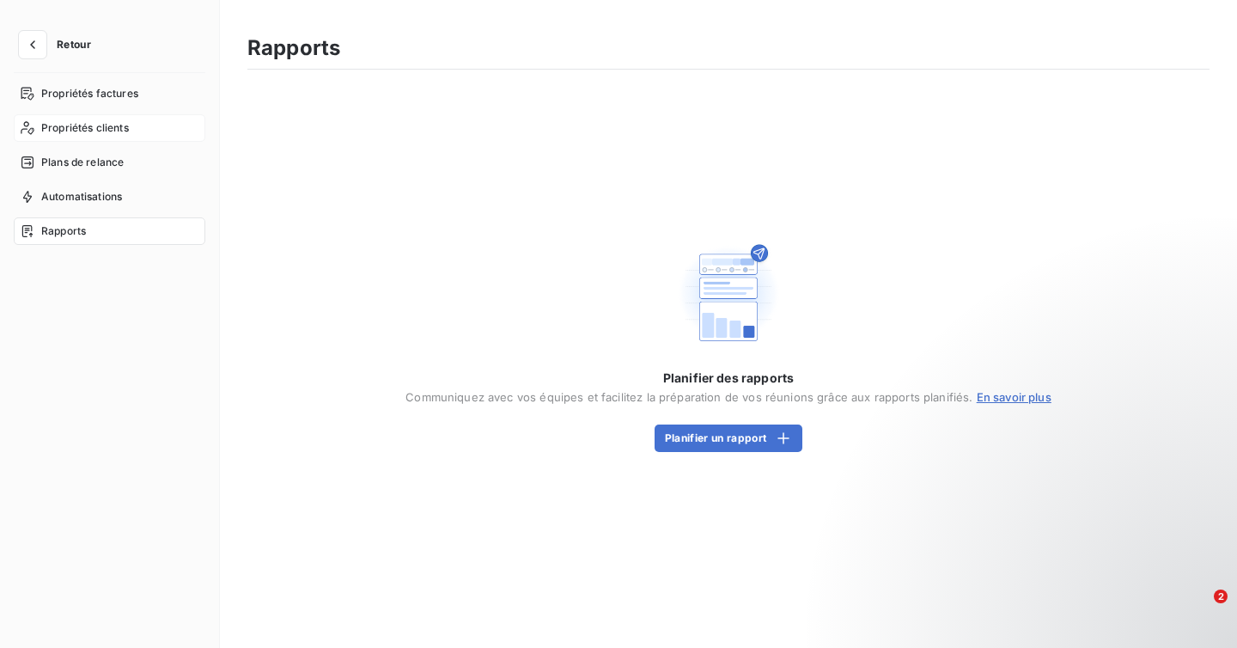
click at [65, 128] on span "Propriétés clients" at bounding box center [85, 127] width 88 height 15
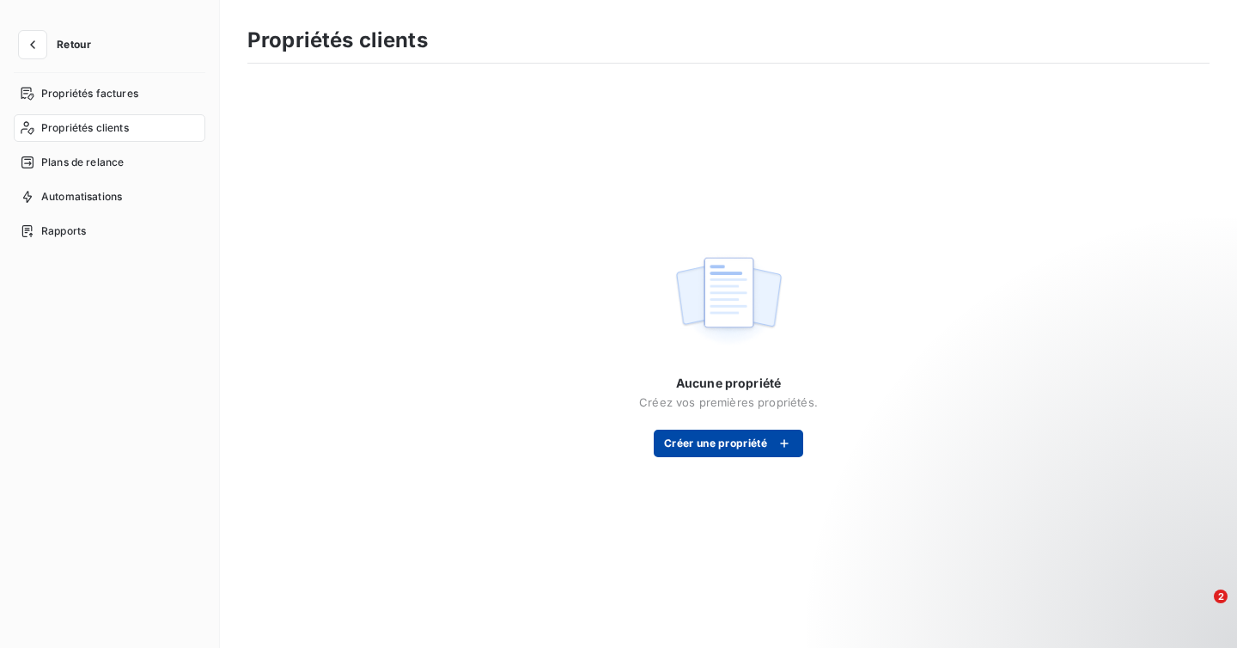
click at [718, 444] on button "Créer une propriété" at bounding box center [729, 443] width 150 height 27
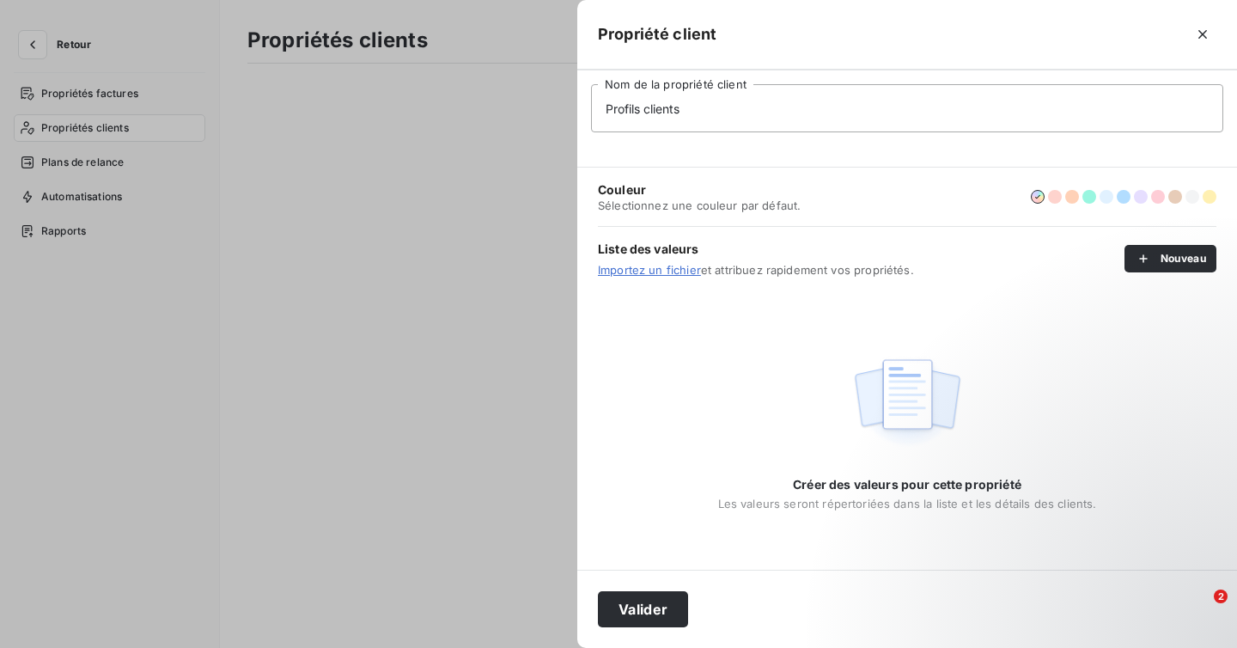
click at [769, 193] on span "Couleur" at bounding box center [699, 189] width 203 height 17
click at [643, 107] on input "Profils clients" at bounding box center [907, 108] width 632 height 48
type input "Profil clients"
click at [632, 598] on button "Valider" at bounding box center [643, 609] width 90 height 36
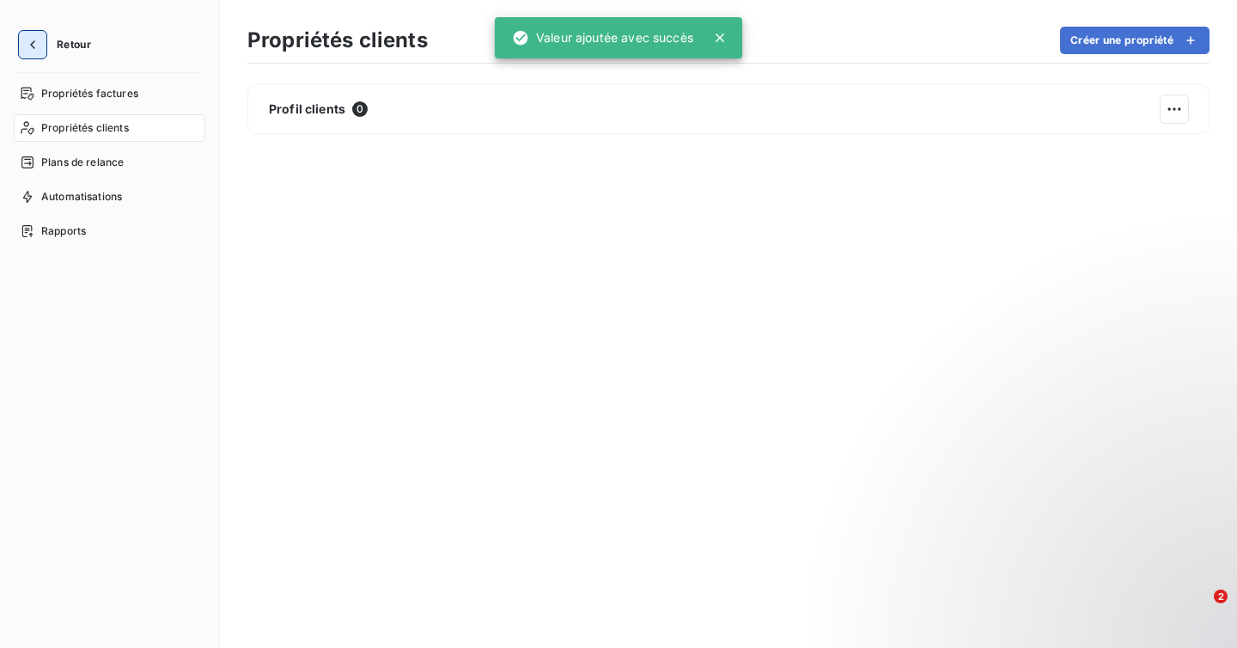
click at [26, 42] on icon "button" at bounding box center [32, 44] width 17 height 17
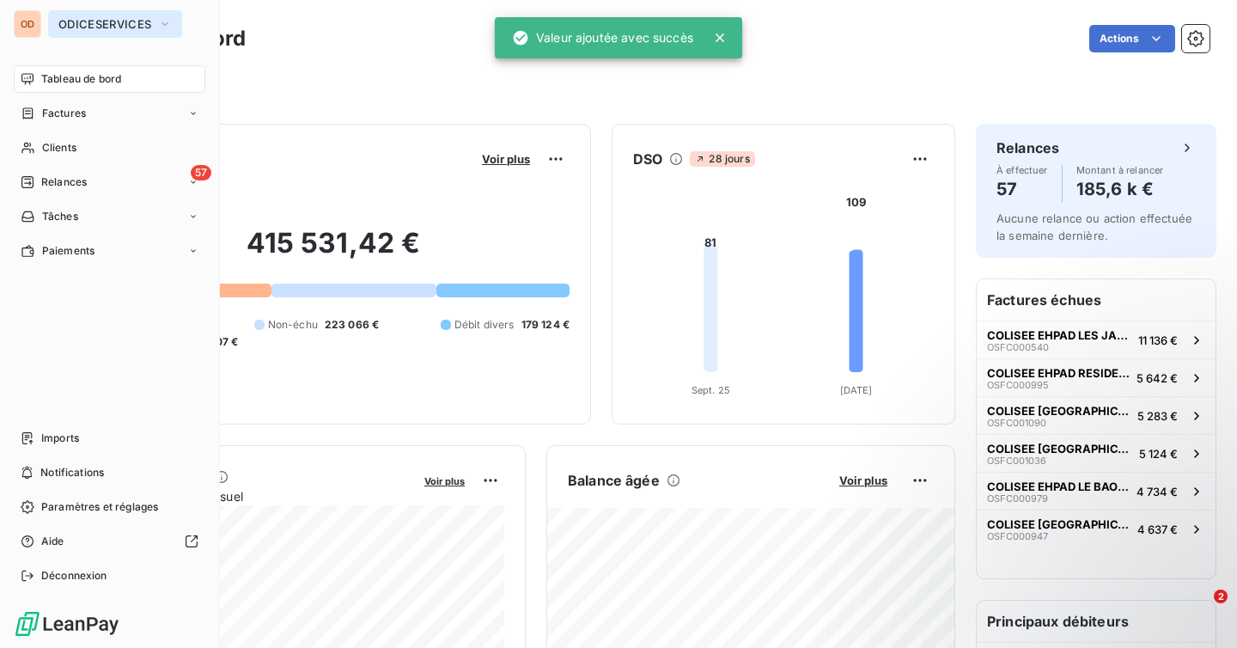
click at [89, 29] on span "ODICESERVICES" at bounding box center [104, 24] width 93 height 14
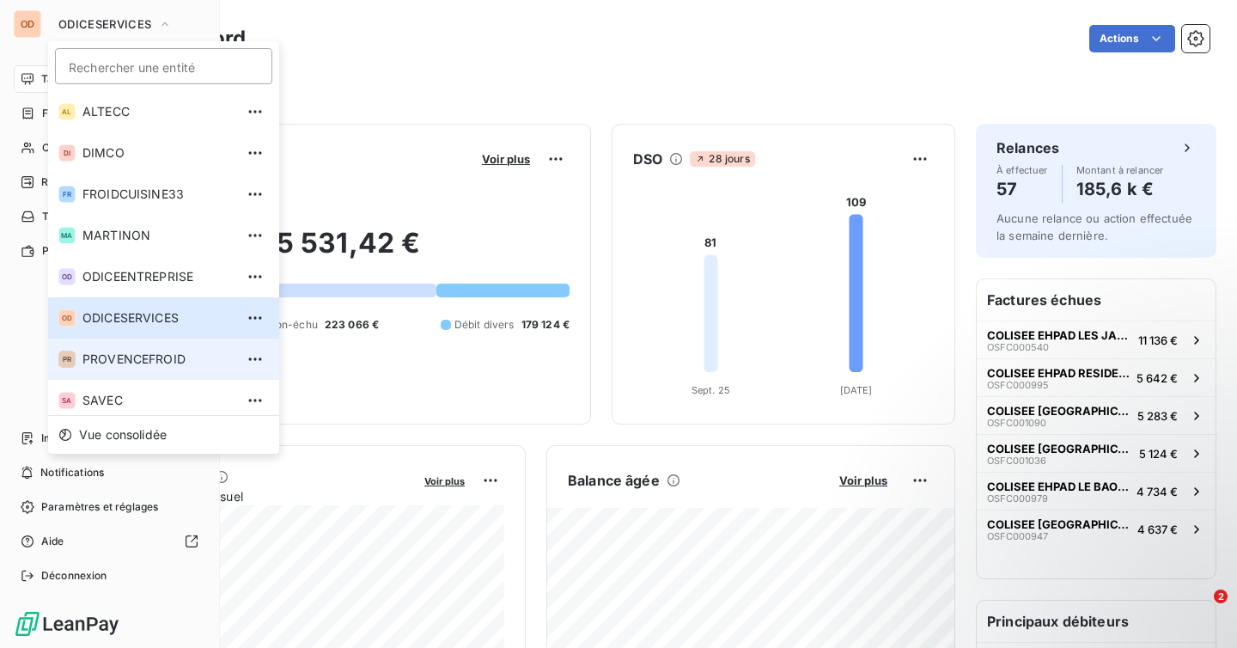
click at [153, 356] on span "PROVENCEFROID" at bounding box center [158, 359] width 152 height 17
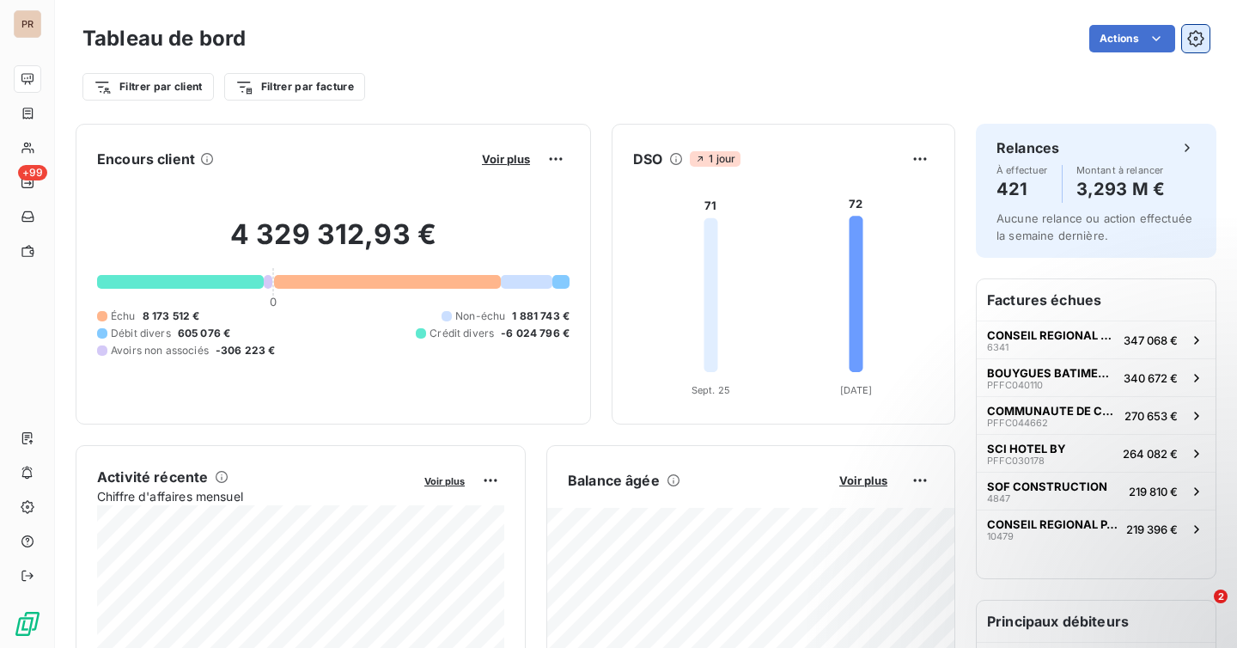
click at [1196, 40] on icon "button" at bounding box center [1196, 39] width 4 height 4
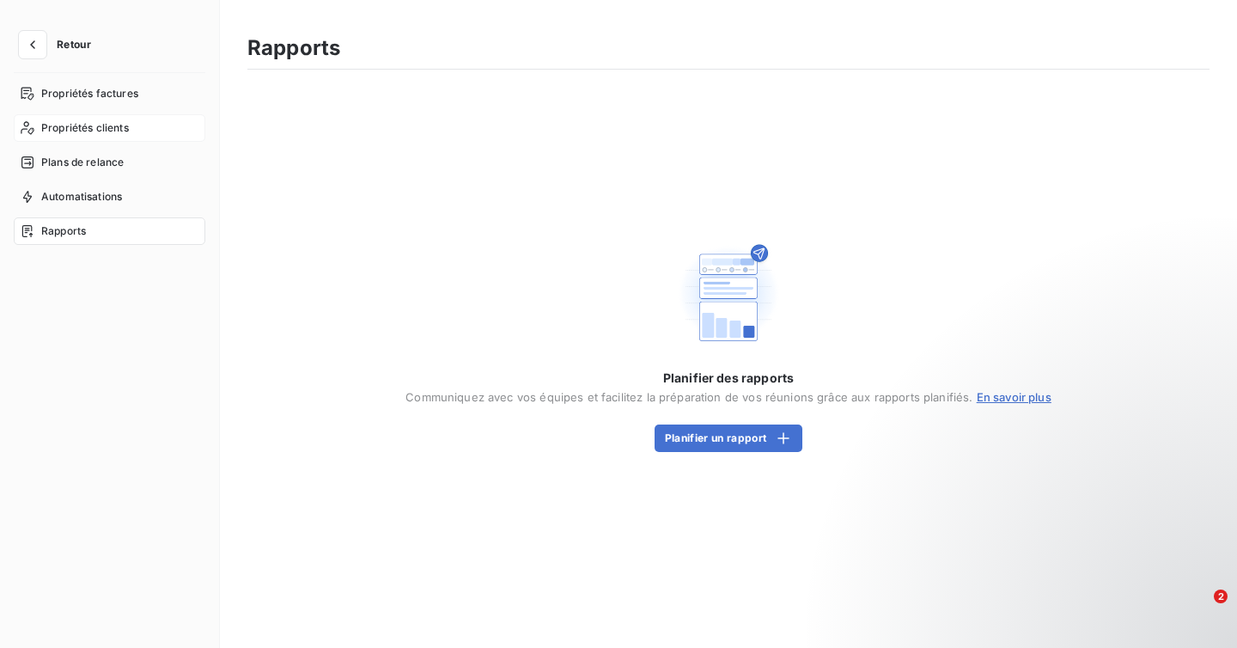
click at [77, 116] on div "Propriétés clients" at bounding box center [110, 127] width 192 height 27
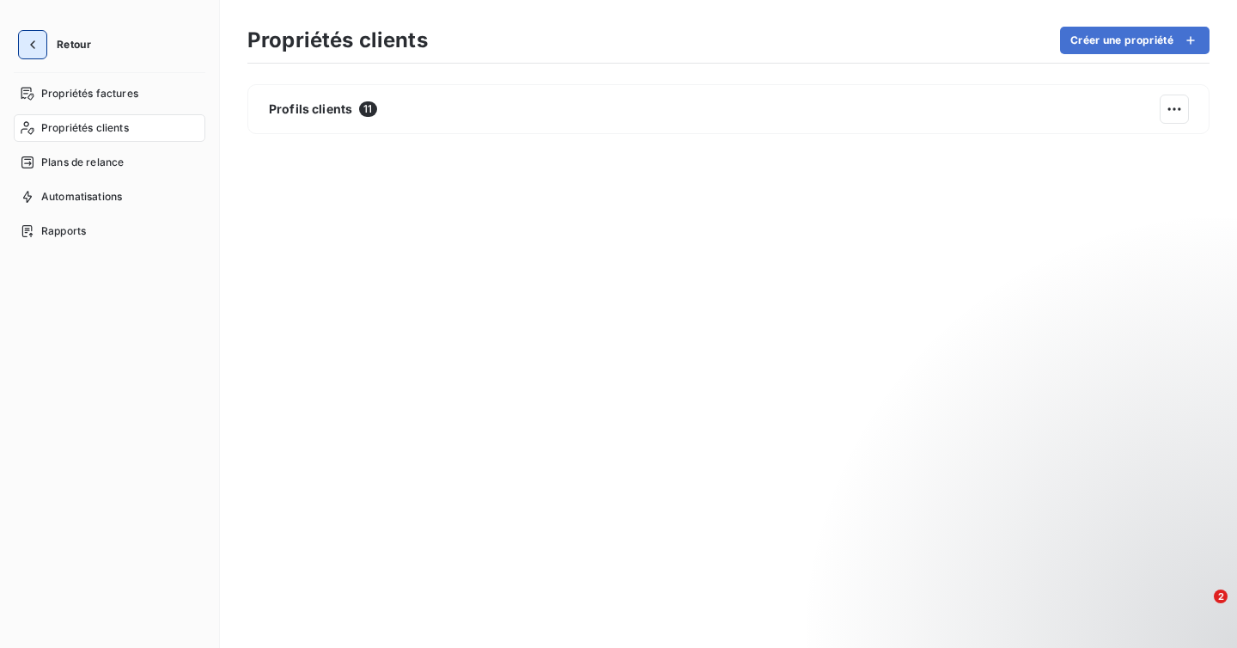
click at [40, 41] on icon "button" at bounding box center [32, 44] width 17 height 17
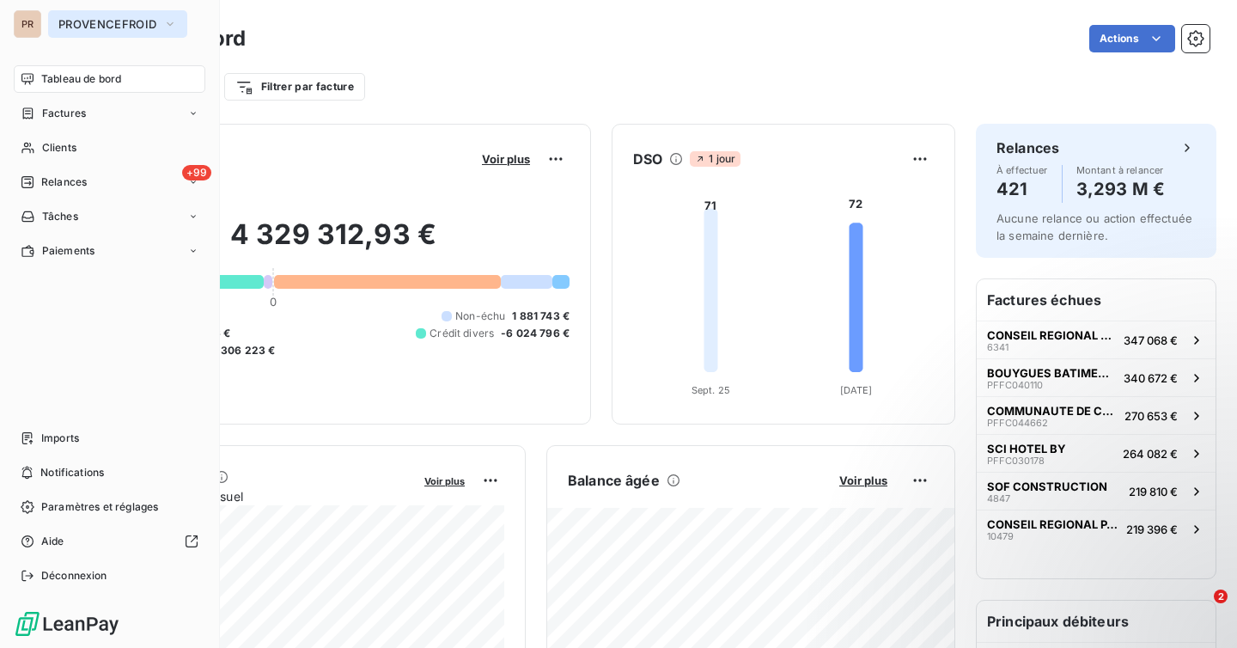
click at [102, 19] on span "PROVENCEFROID" at bounding box center [107, 24] width 98 height 14
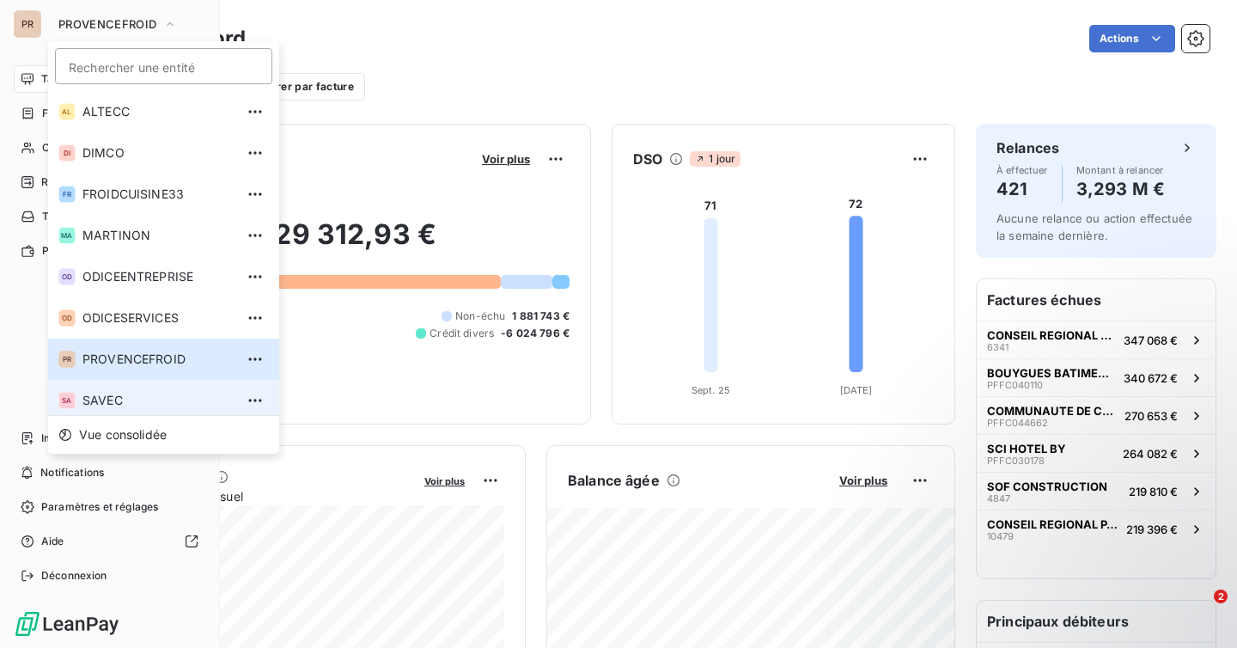
click at [144, 396] on span "SAVEC" at bounding box center [158, 400] width 152 height 17
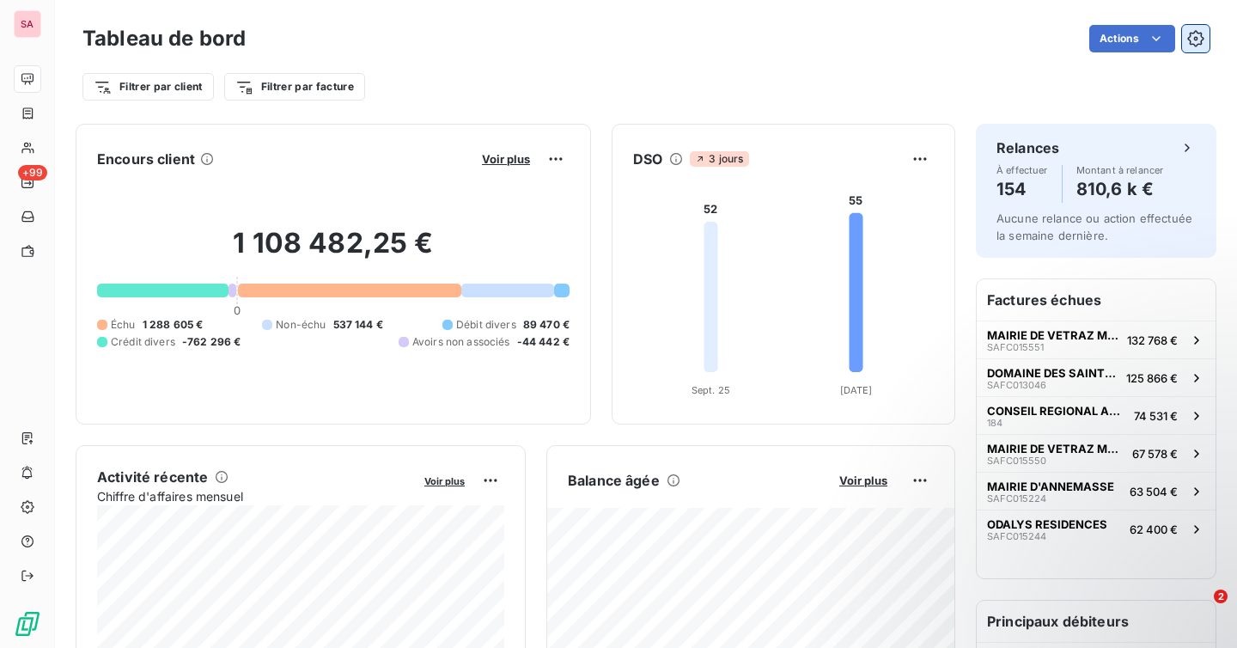
click at [1188, 40] on icon "button" at bounding box center [1196, 38] width 17 height 17
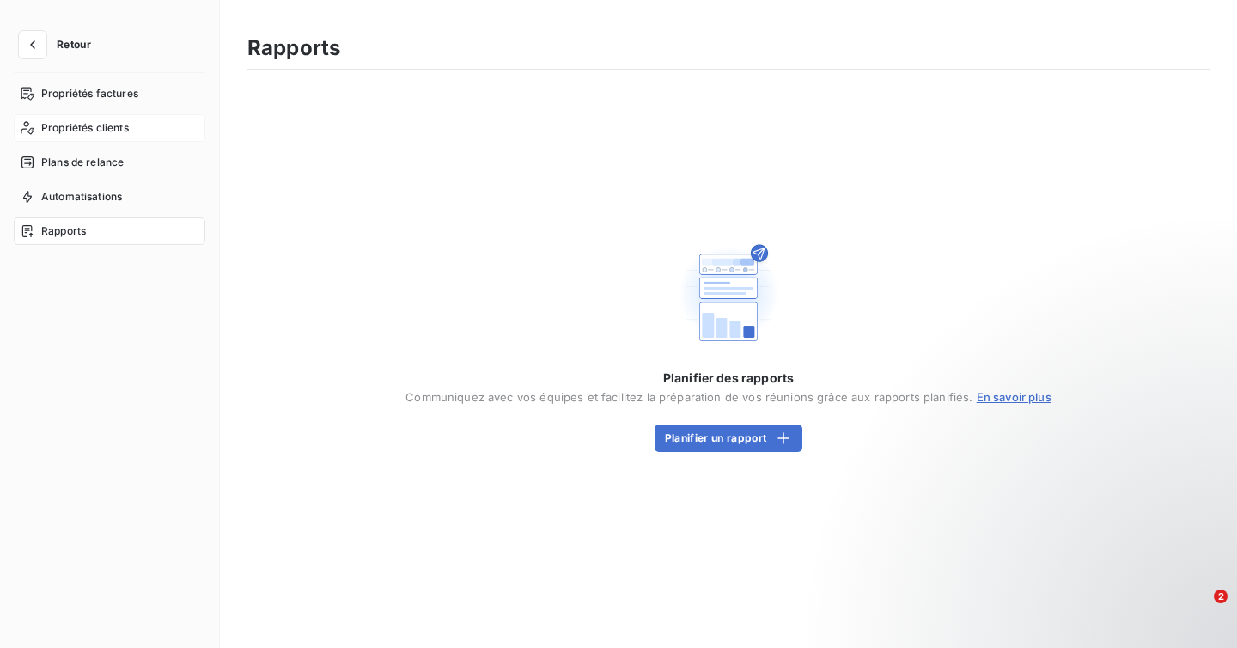
click at [83, 127] on span "Propriétés clients" at bounding box center [85, 127] width 88 height 15
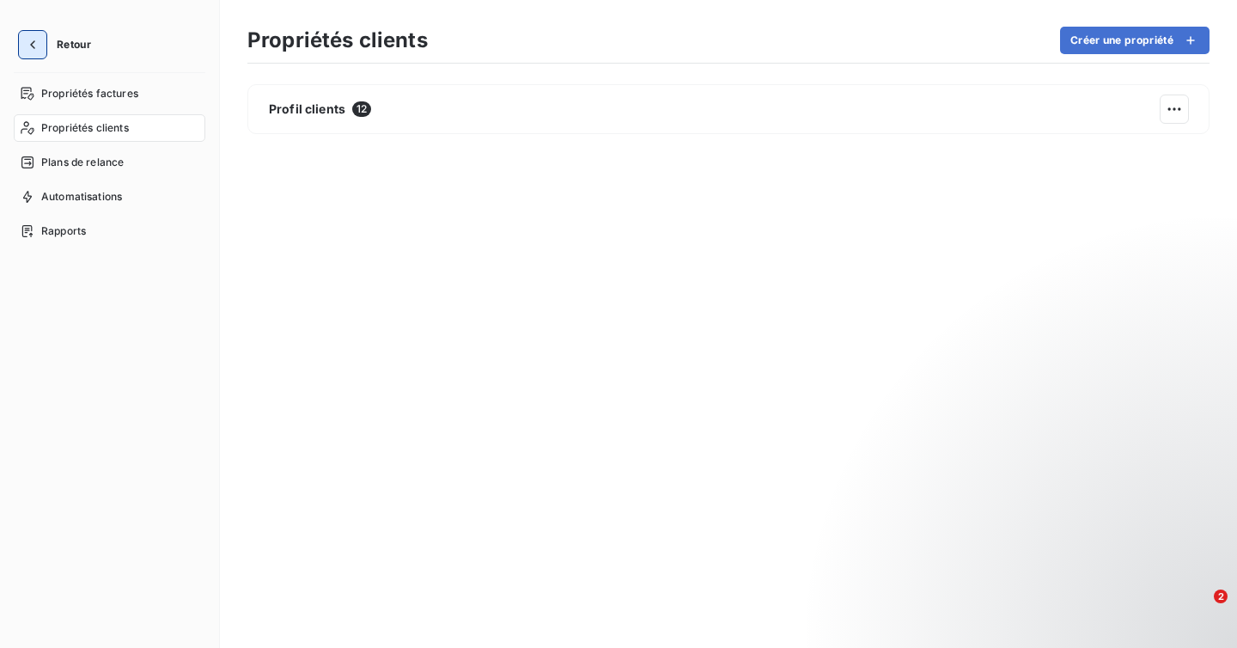
click at [27, 44] on icon "button" at bounding box center [32, 44] width 17 height 17
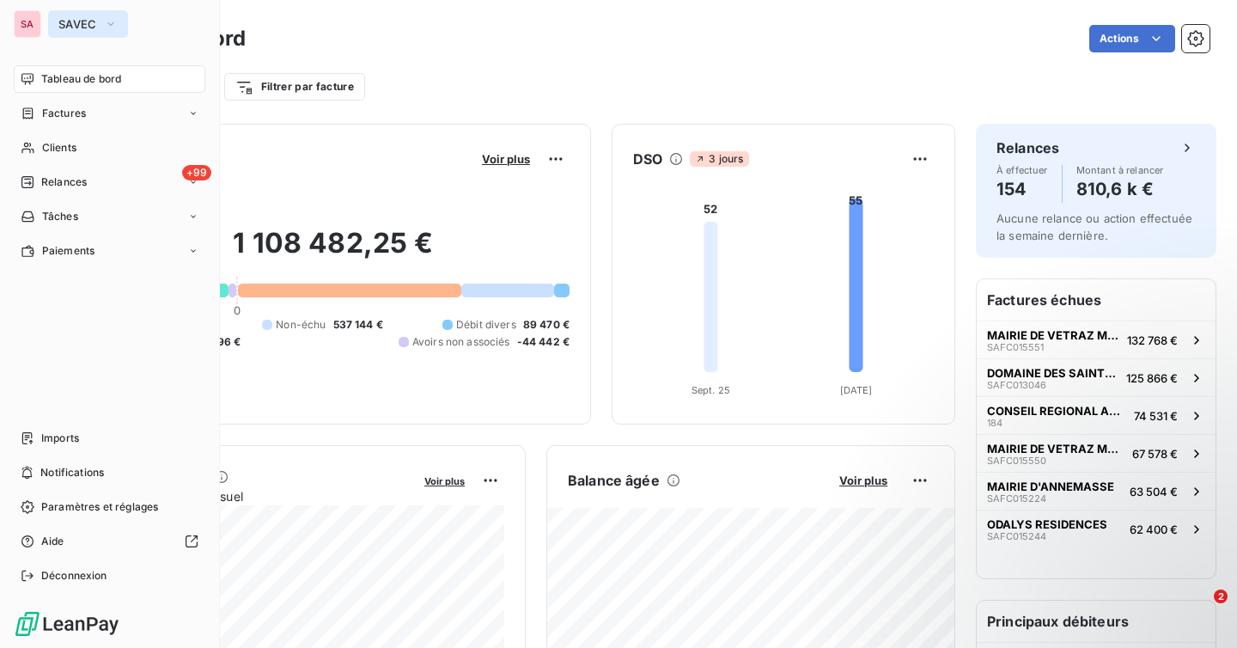
click at [100, 18] on button "SAVEC" at bounding box center [88, 23] width 80 height 27
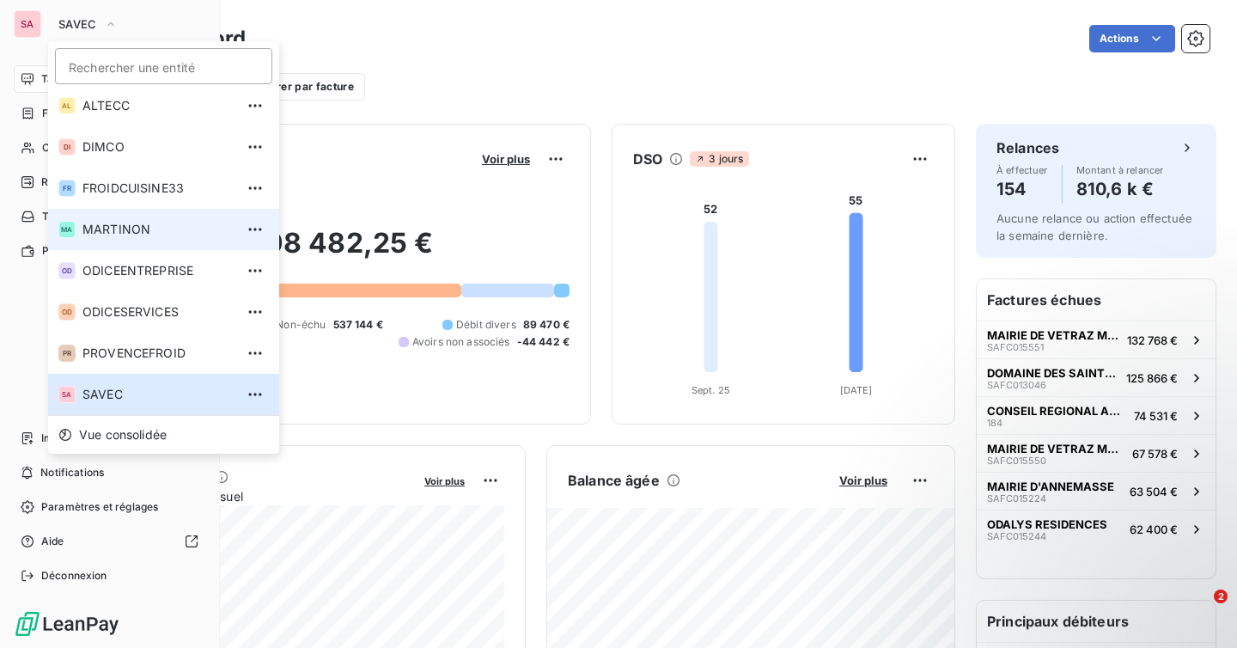
scroll to position [47, 0]
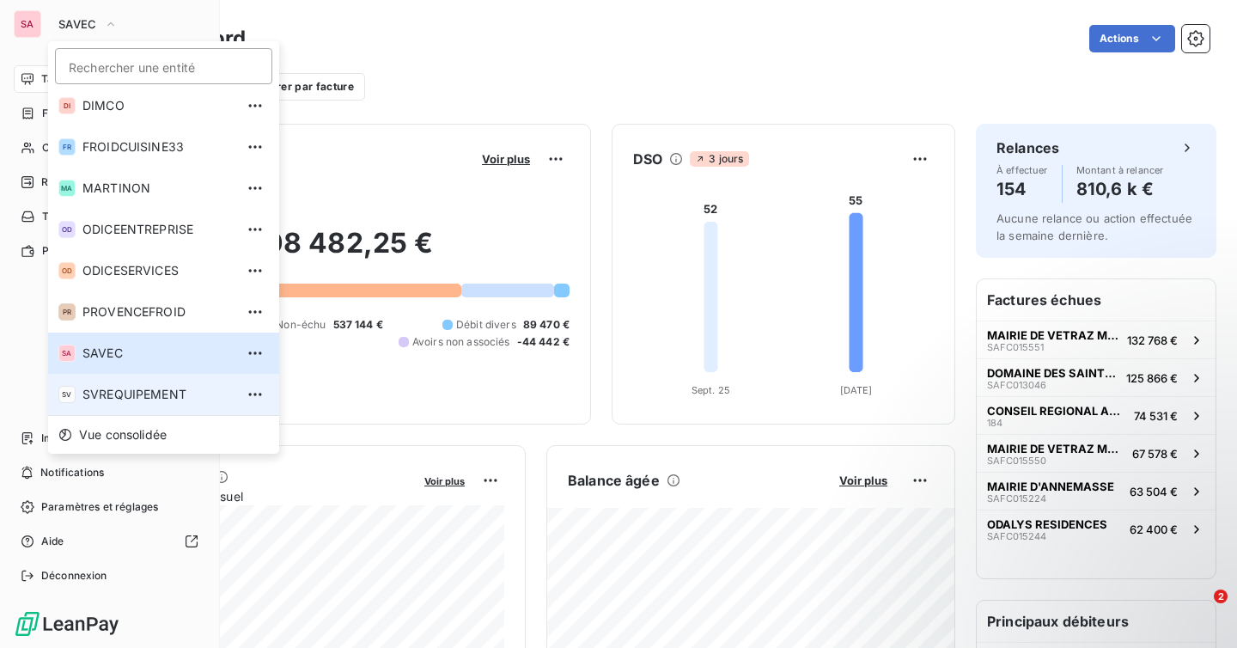
click at [163, 389] on span "SVREQUIPEMENT" at bounding box center [158, 394] width 152 height 17
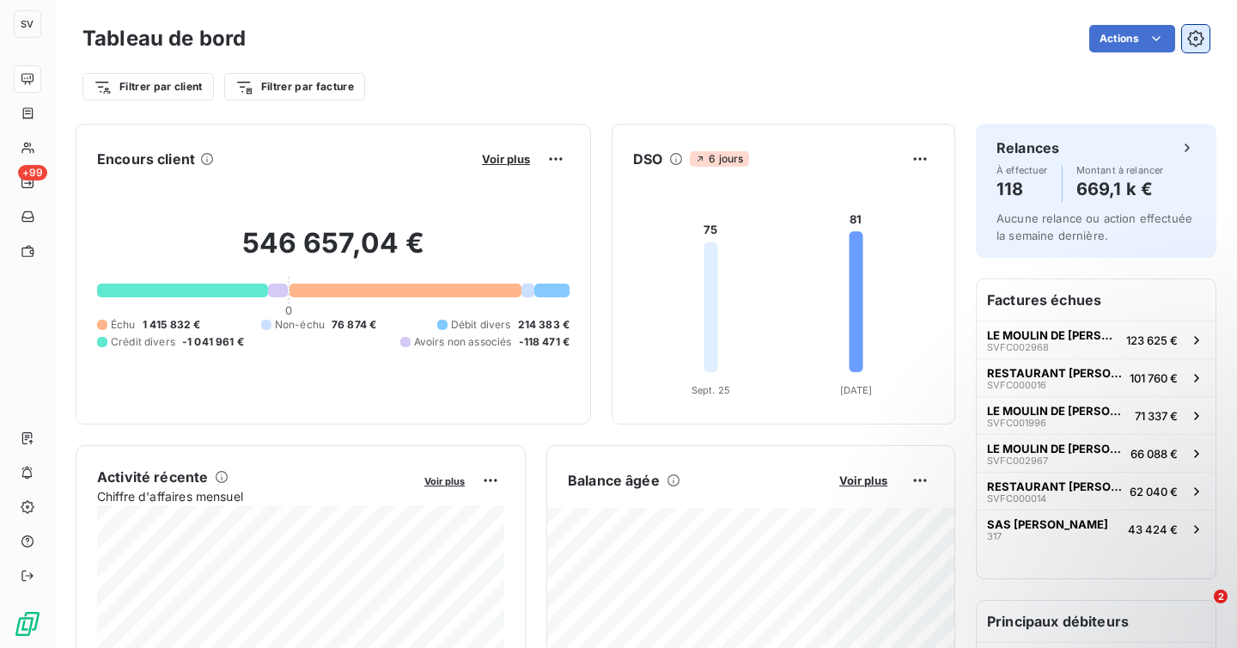
click at [1199, 47] on button "button" at bounding box center [1195, 38] width 27 height 27
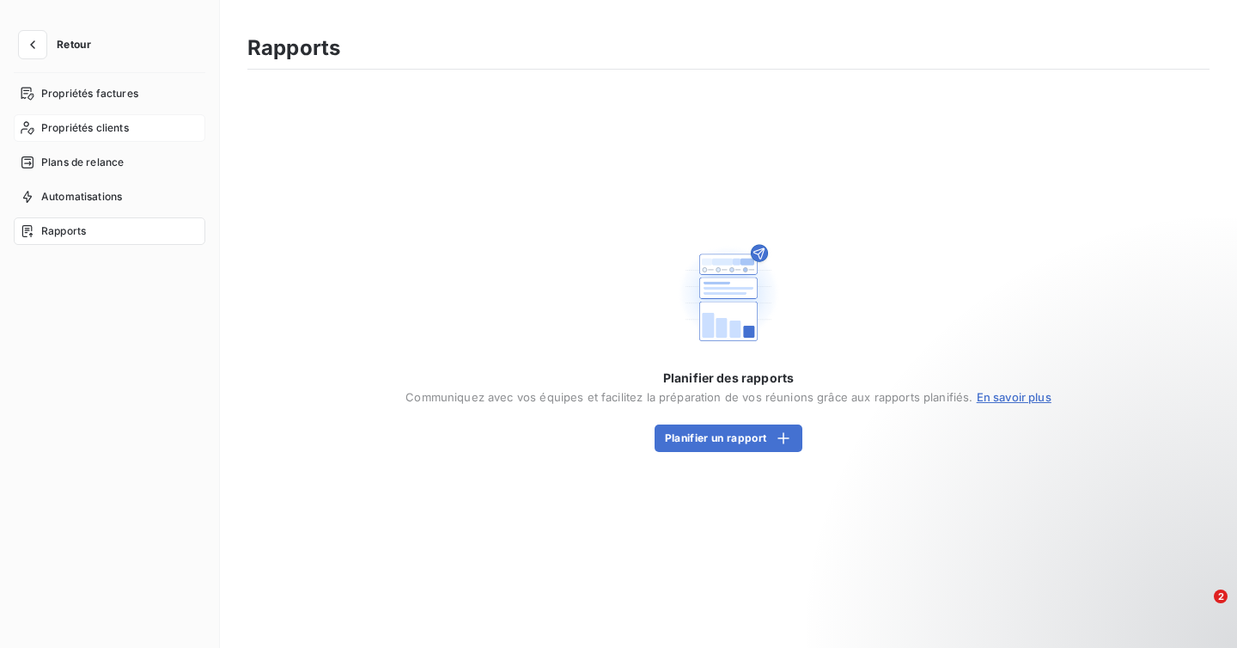
click at [107, 129] on span "Propriétés clients" at bounding box center [85, 127] width 88 height 15
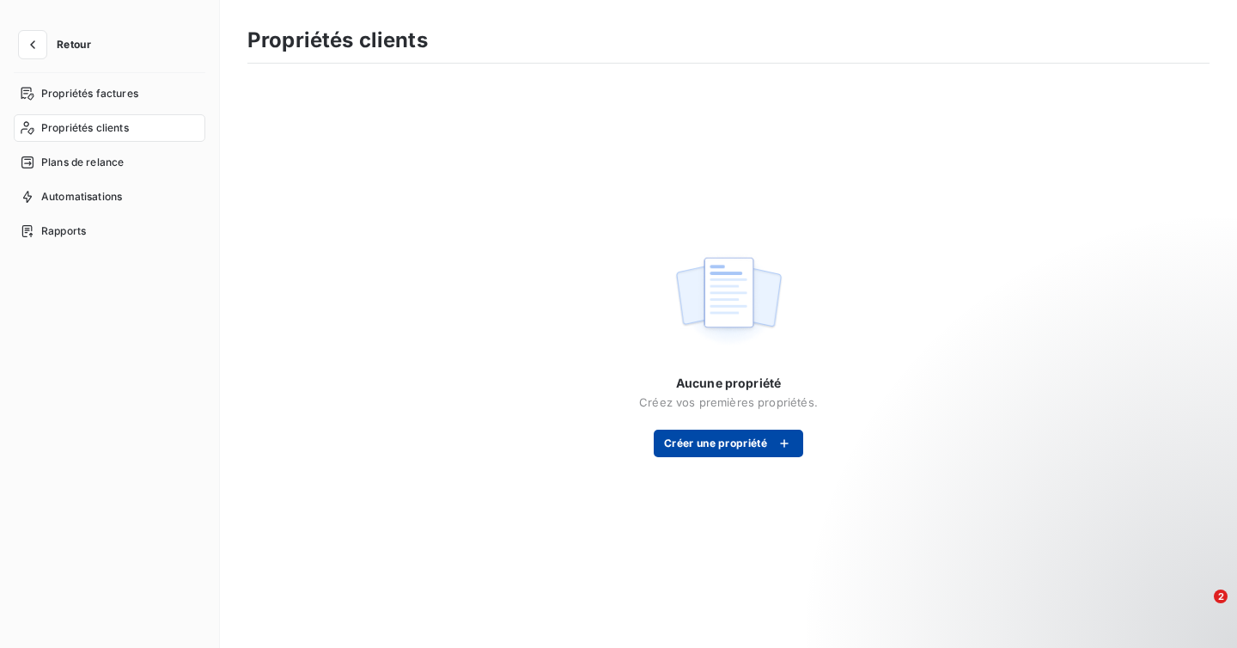
click at [766, 442] on button "Créer une propriété" at bounding box center [729, 443] width 150 height 27
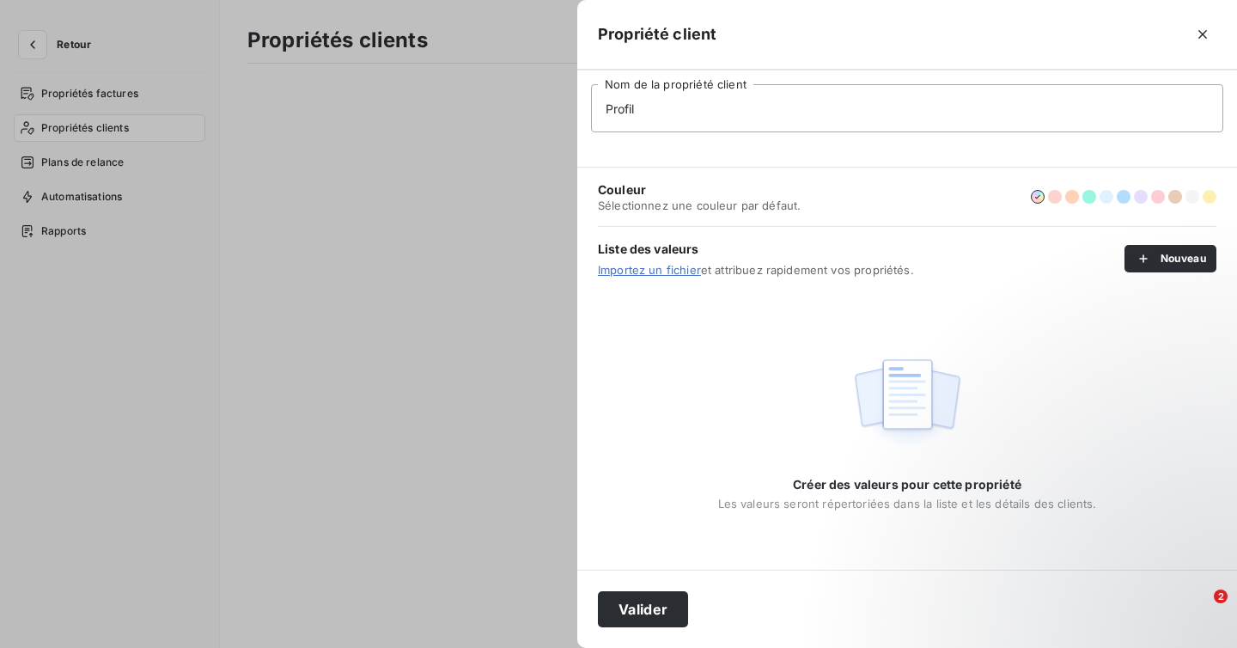
type input "Profils clients"
click at [660, 597] on button "Valider" at bounding box center [643, 609] width 90 height 36
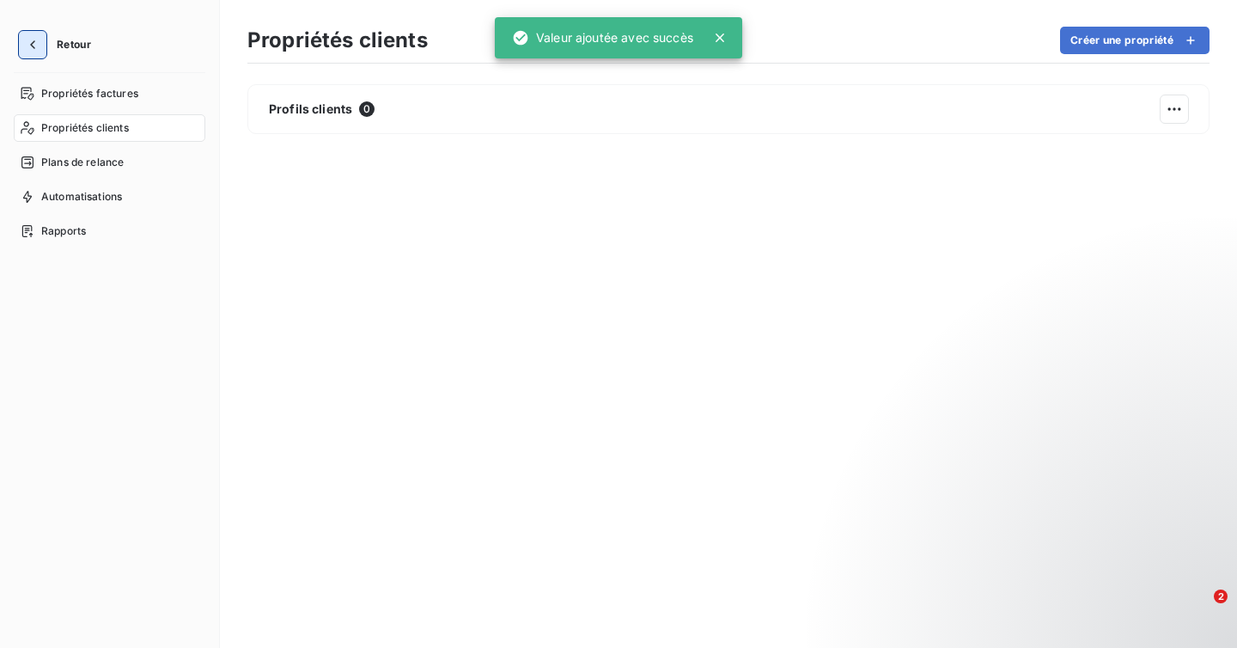
click at [34, 34] on button "button" at bounding box center [32, 44] width 27 height 27
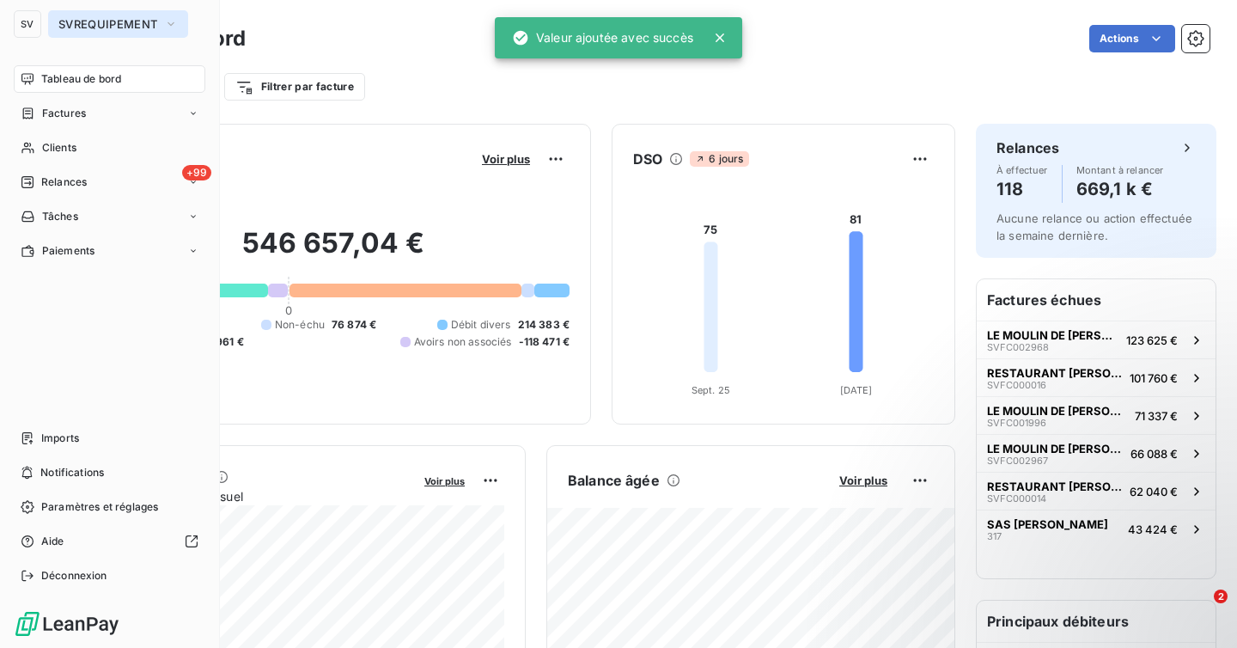
click at [60, 21] on span "SVREQUIPEMENT" at bounding box center [107, 24] width 99 height 14
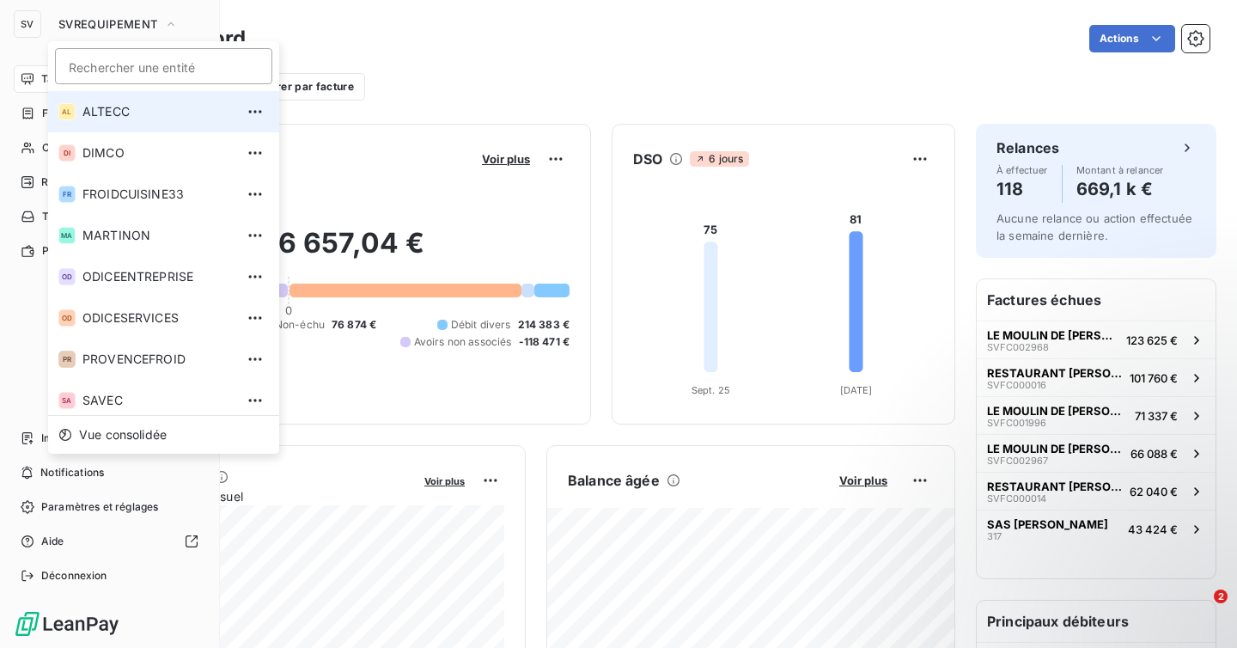
click at [113, 120] on li "AL ALTECC" at bounding box center [163, 111] width 231 height 41
